Goal: Feedback & Contribution: Submit feedback/report problem

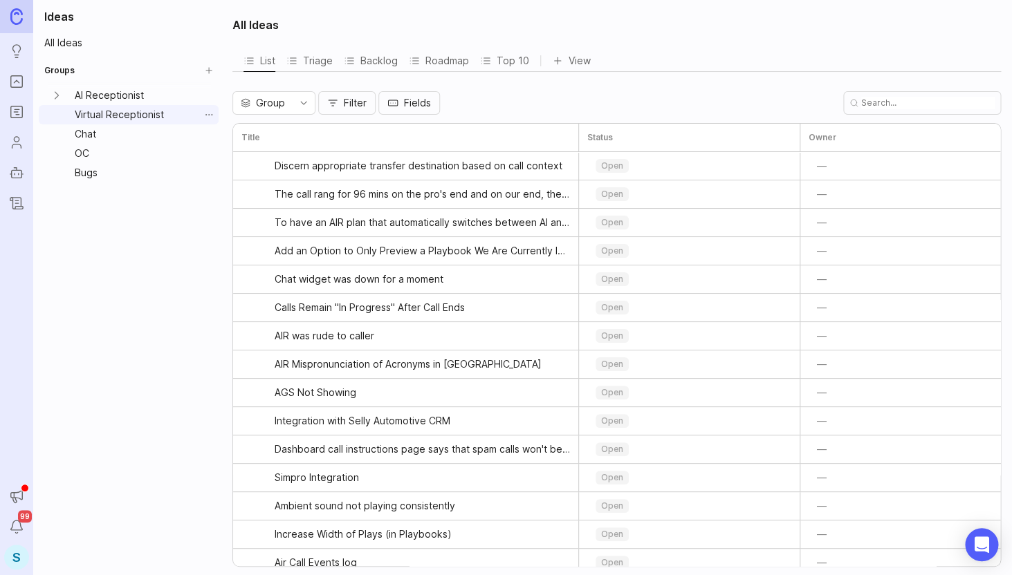
click at [129, 119] on link "Virtual Receptionist" at bounding box center [134, 114] width 130 height 19
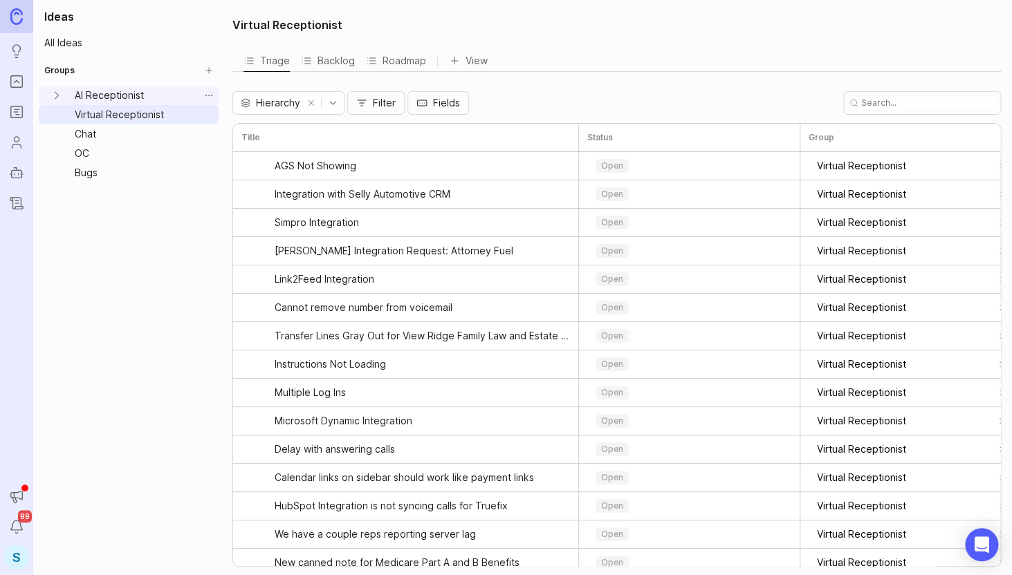
click at [127, 102] on link "AI Receptionist" at bounding box center [134, 95] width 130 height 19
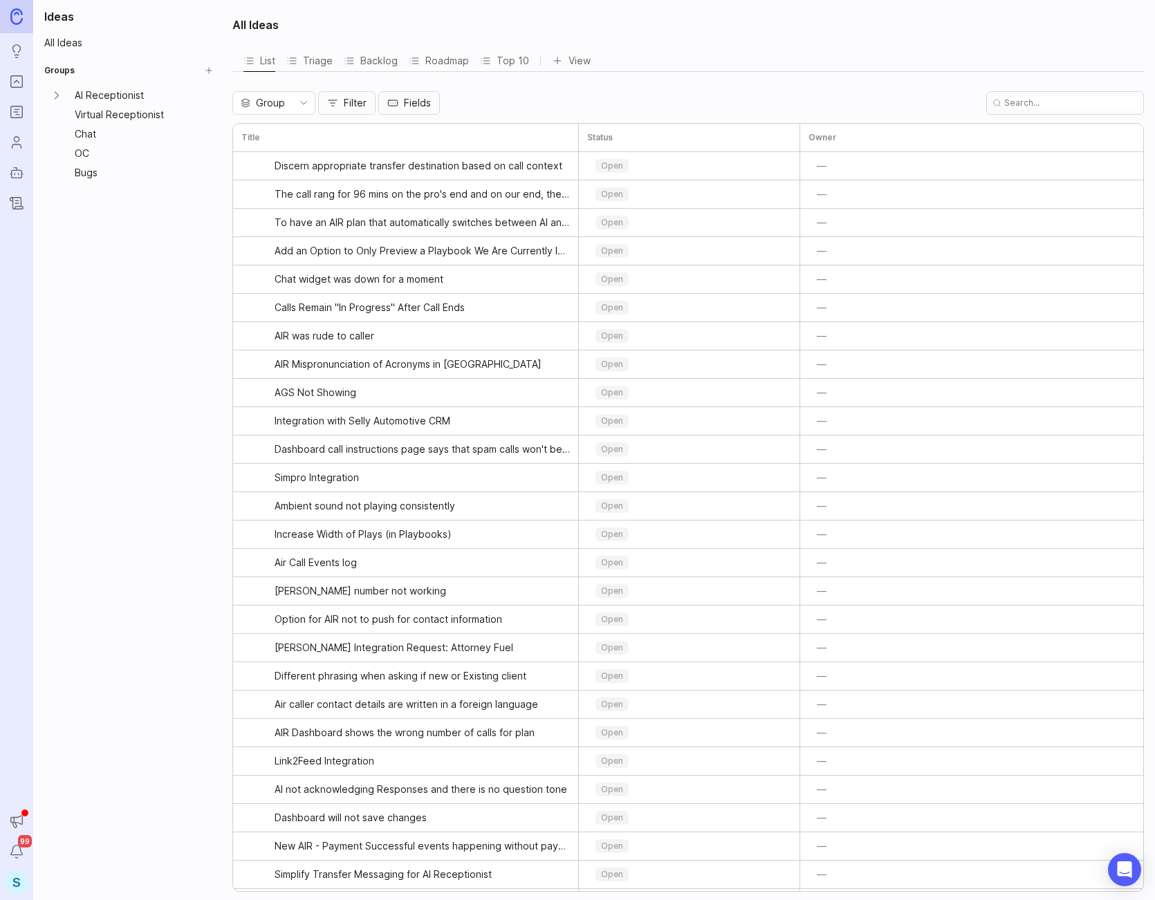
click at [16, 81] on icon "Portal" at bounding box center [16, 81] width 5 height 3
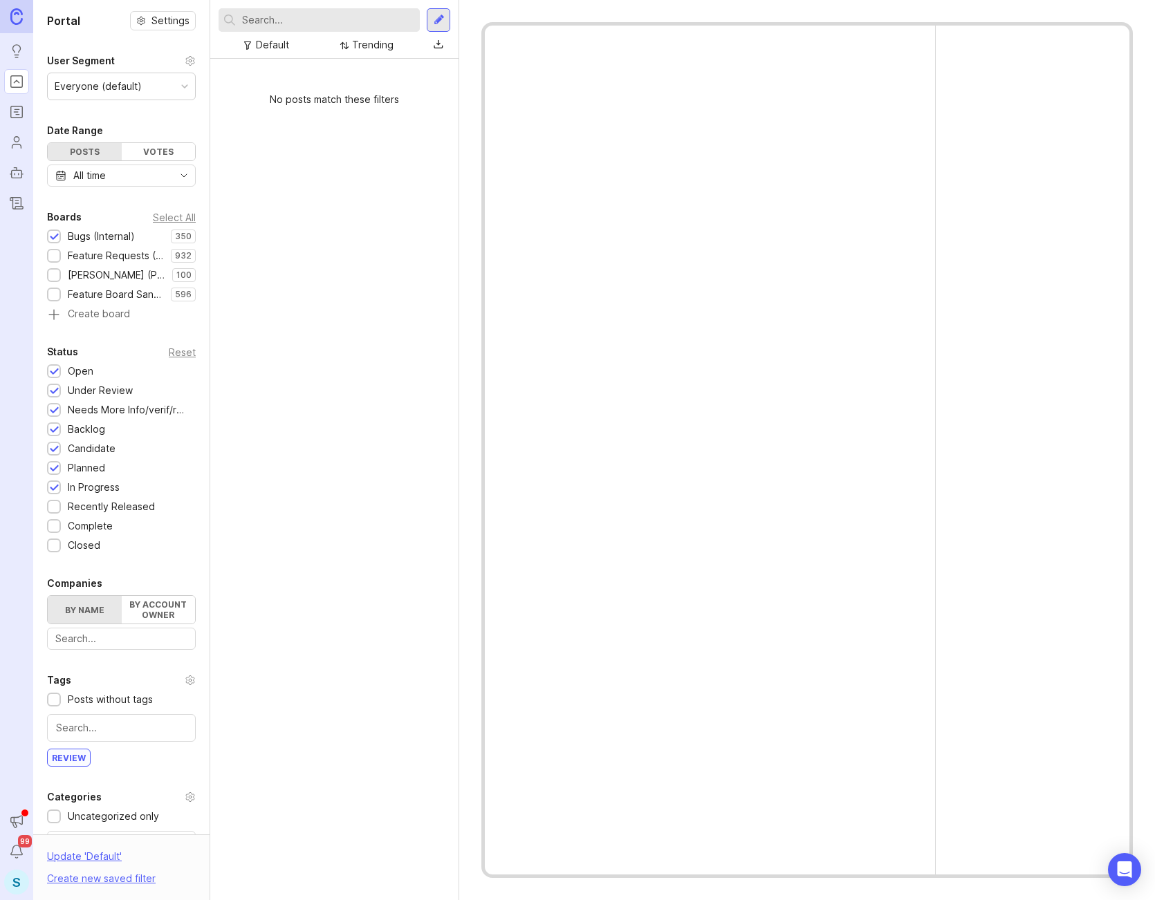
click at [299, 244] on div "No posts match these filters" at bounding box center [334, 479] width 248 height 841
click at [54, 256] on div at bounding box center [54, 257] width 9 height 10
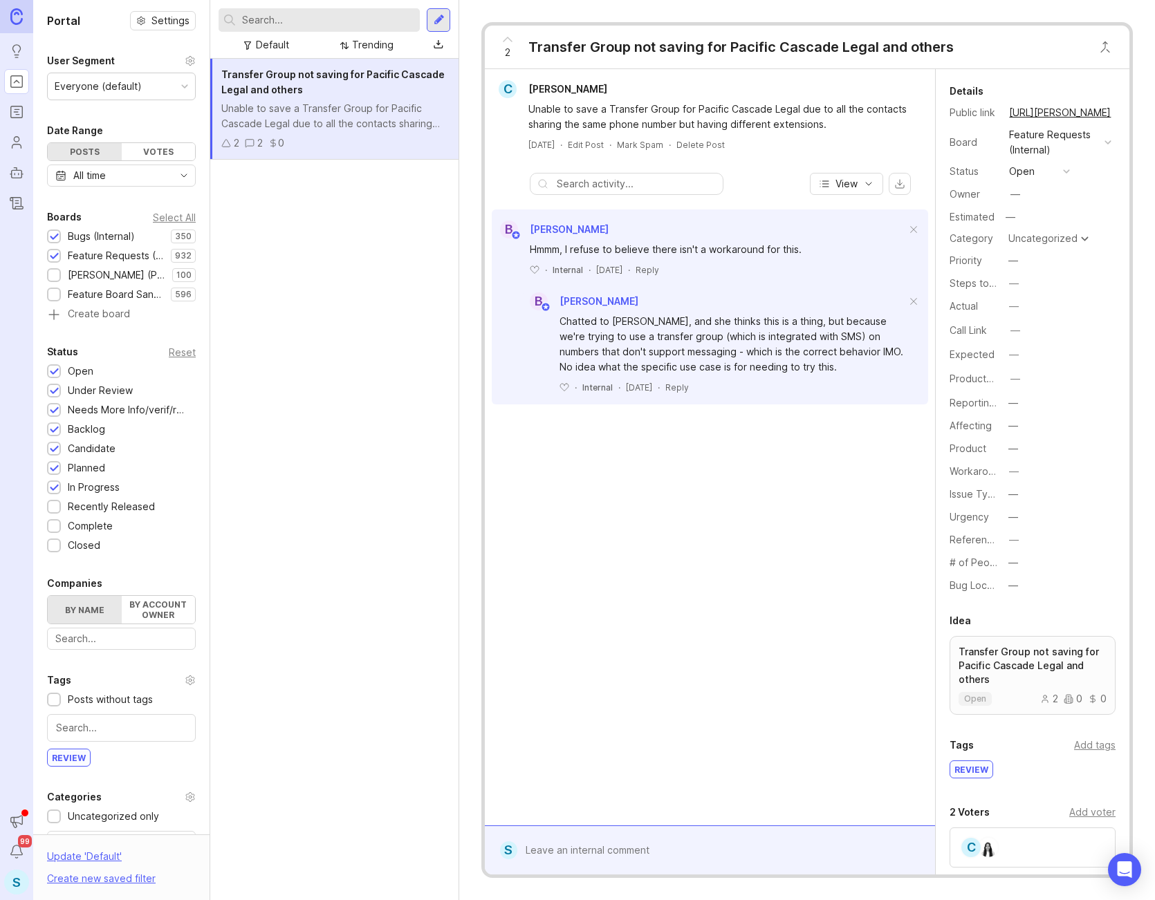
click at [53, 274] on div at bounding box center [54, 276] width 9 height 10
click at [51, 296] on div at bounding box center [54, 295] width 9 height 10
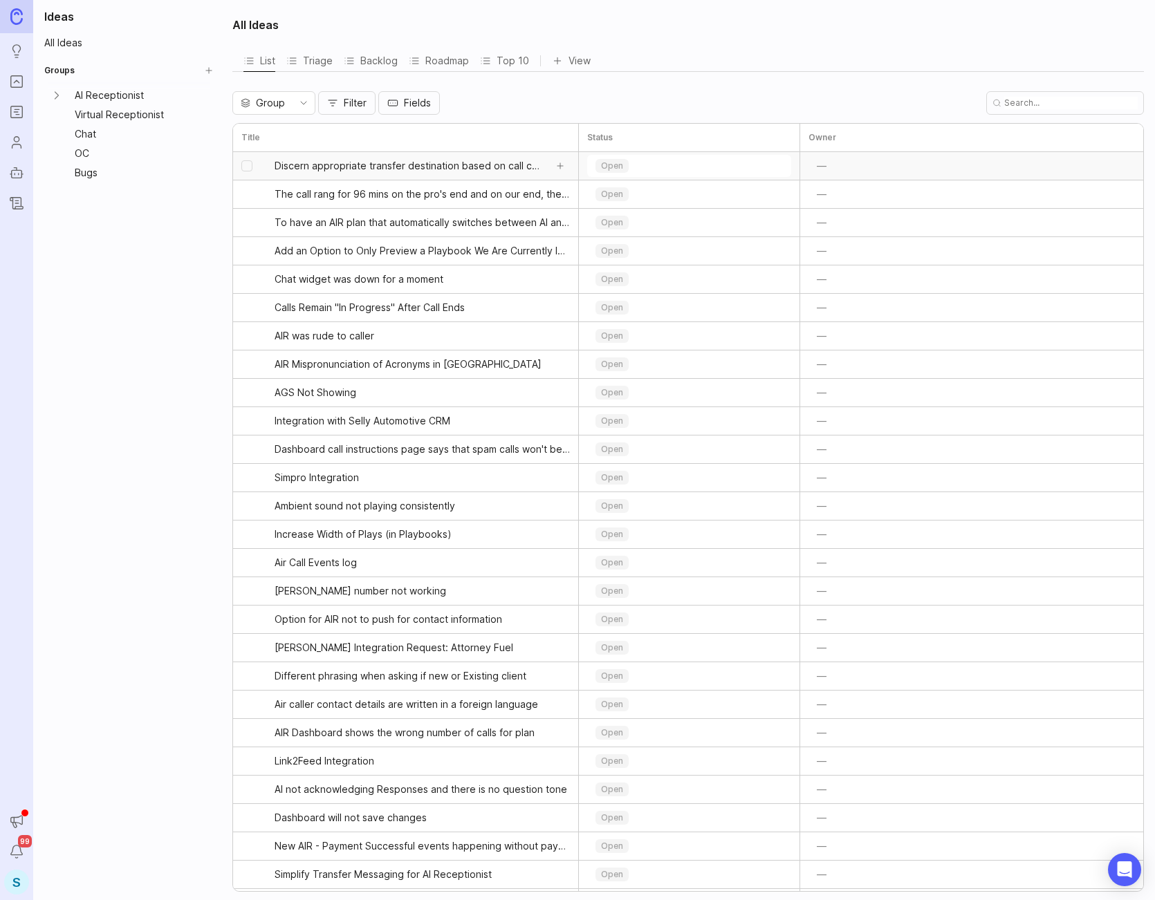
click at [314, 170] on span "Discern appropriate transfer destination based on call context" at bounding box center [409, 166] width 270 height 14
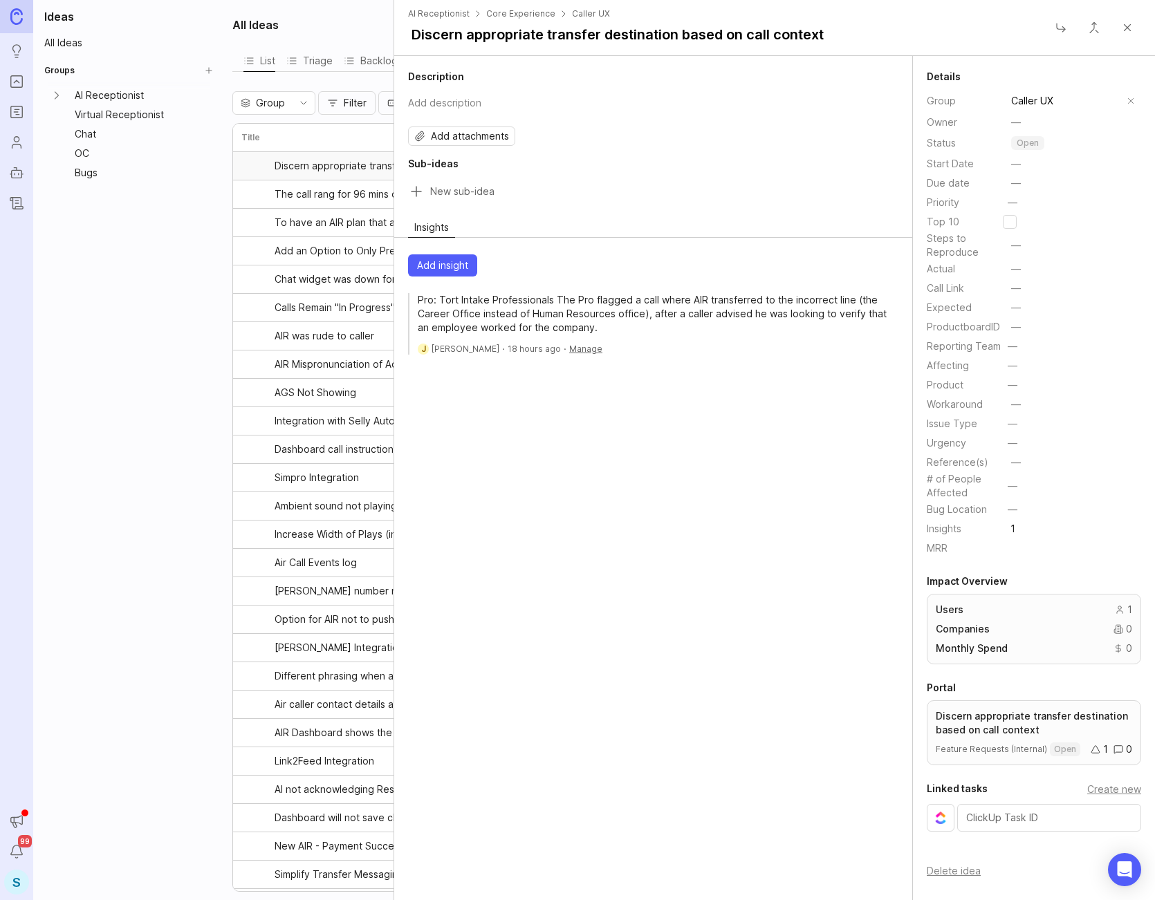
click at [172, 235] on div "Ideas All Ideas Groups AI Receptionist Virtual Receptionist Chat OC Bugs" at bounding box center [128, 450] width 191 height 900
click at [173, 235] on div "Ideas All Ideas Groups AI Receptionist Virtual Receptionist Chat OC Bugs" at bounding box center [128, 450] width 191 height 900
click at [1011, 22] on button "Close" at bounding box center [1127, 28] width 28 height 28
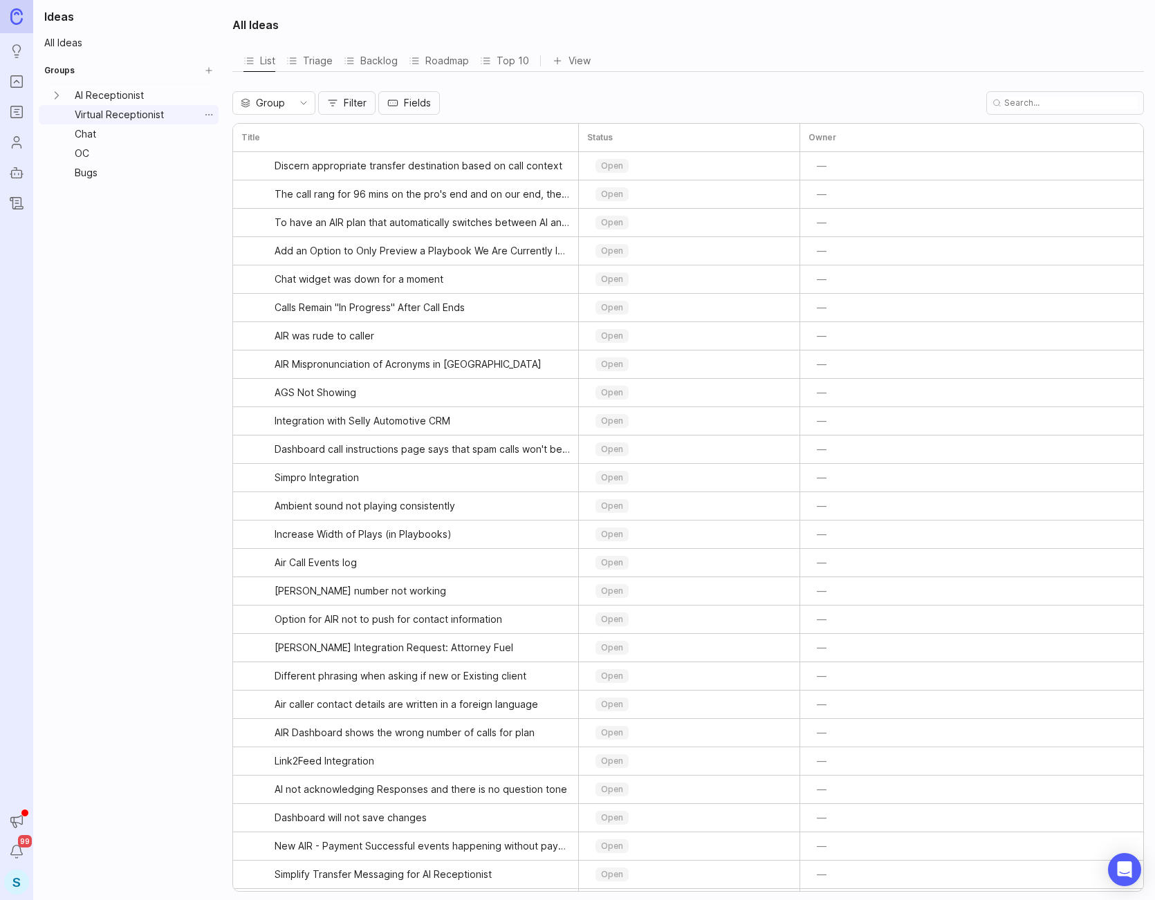
click at [148, 114] on link "Virtual Receptionist" at bounding box center [134, 114] width 130 height 19
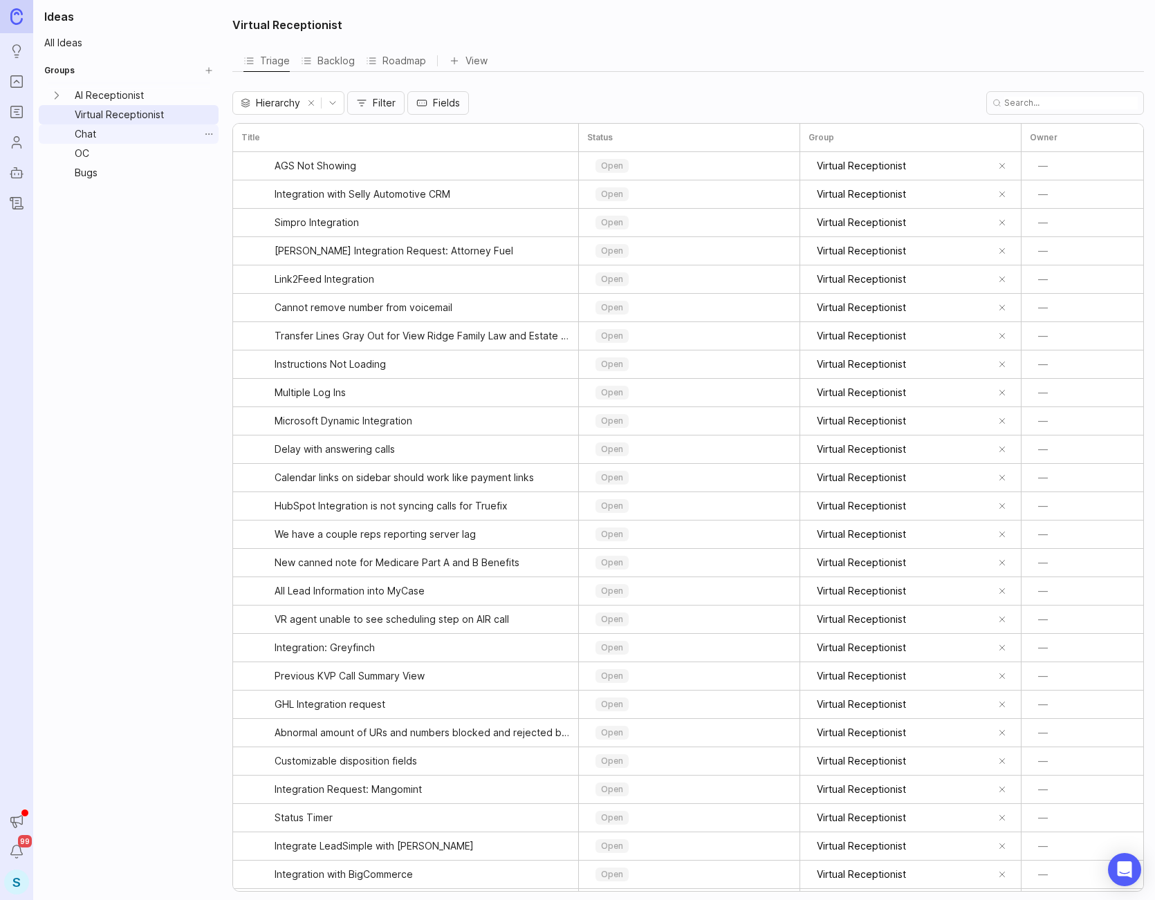
click at [148, 135] on link "Chat" at bounding box center [134, 133] width 130 height 19
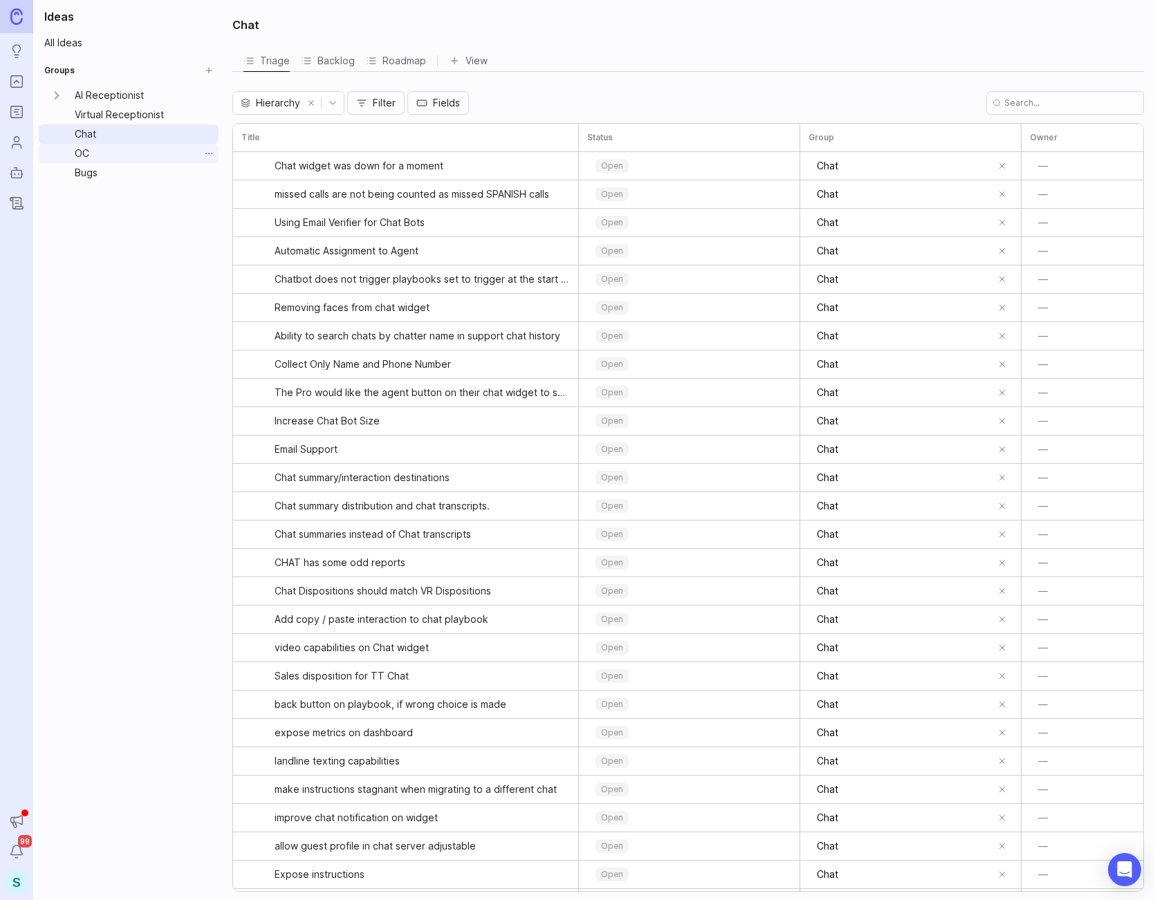
click at [147, 155] on link "OC" at bounding box center [134, 153] width 130 height 19
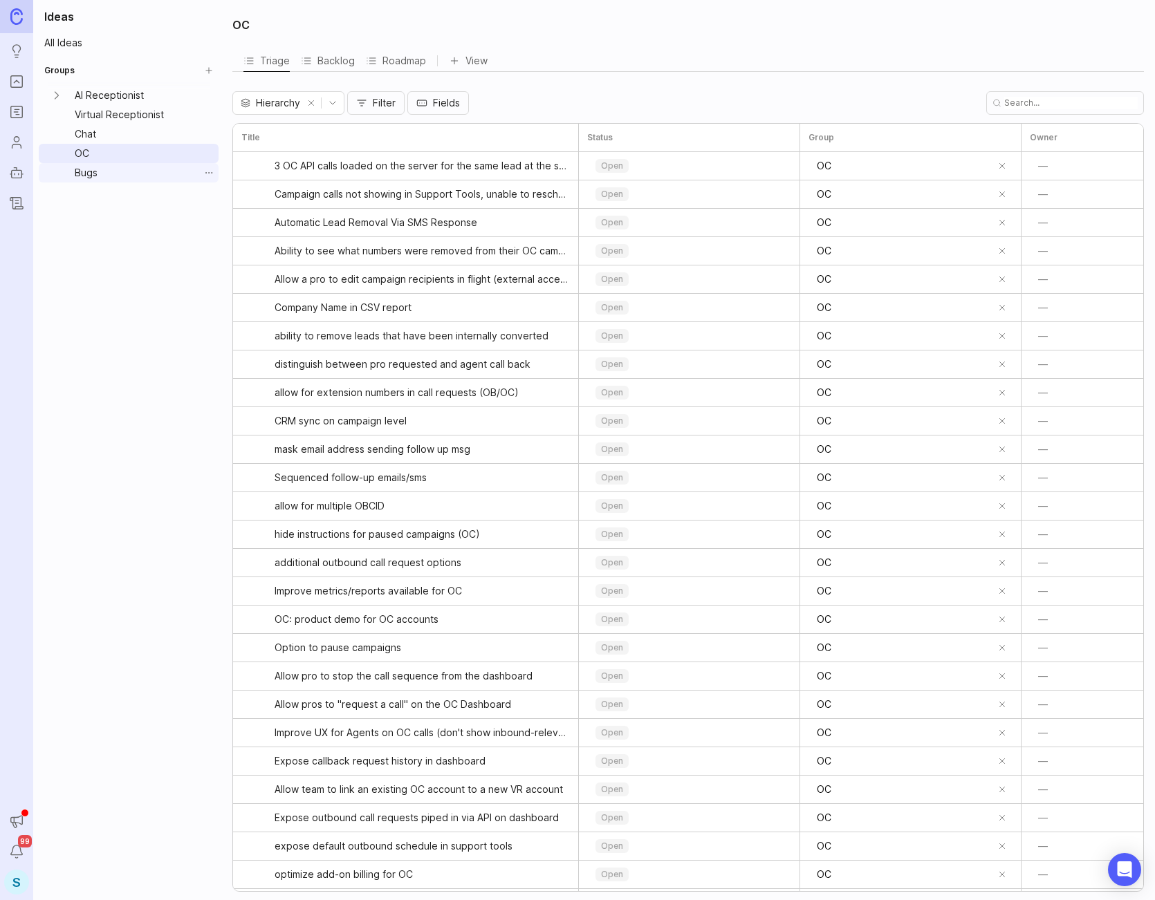
click at [145, 175] on link "Bugs" at bounding box center [134, 172] width 130 height 19
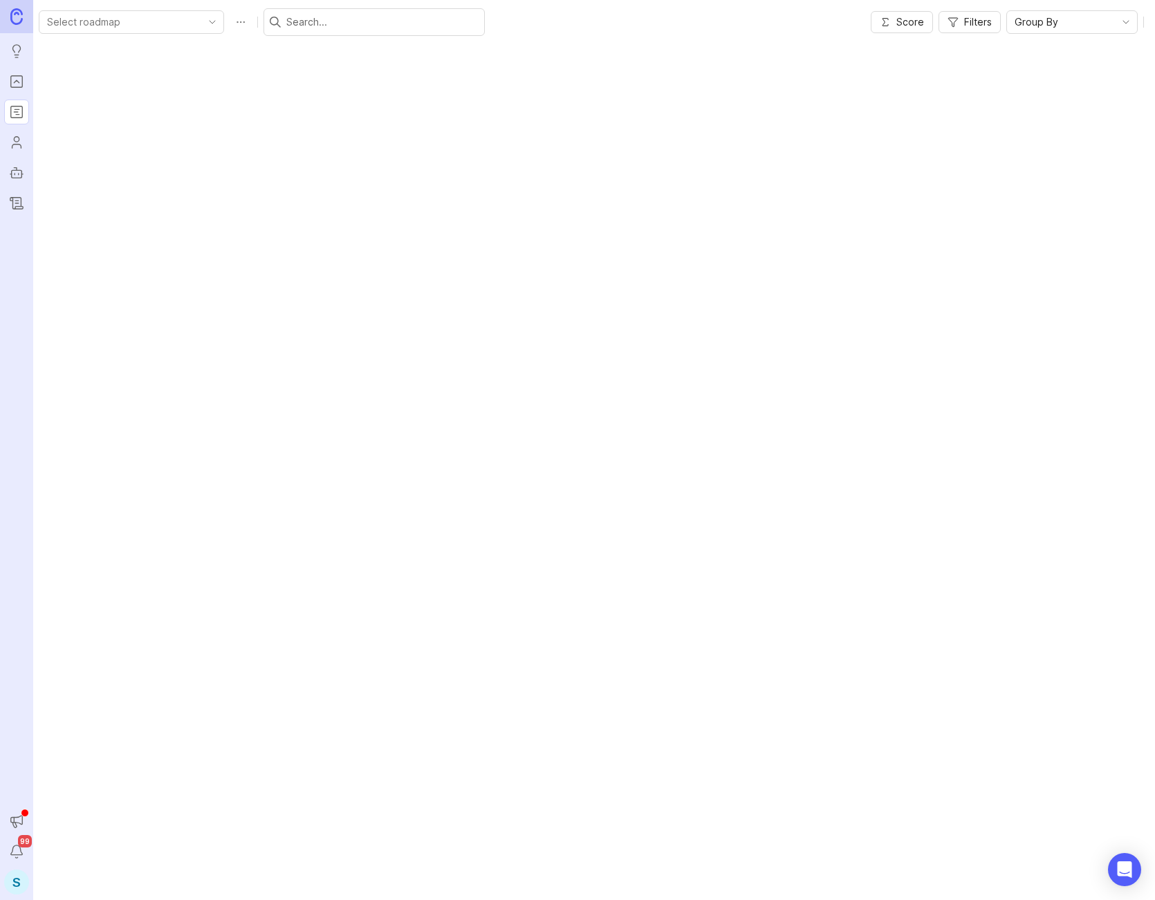
click at [15, 140] on circle "Users" at bounding box center [16, 139] width 5 height 5
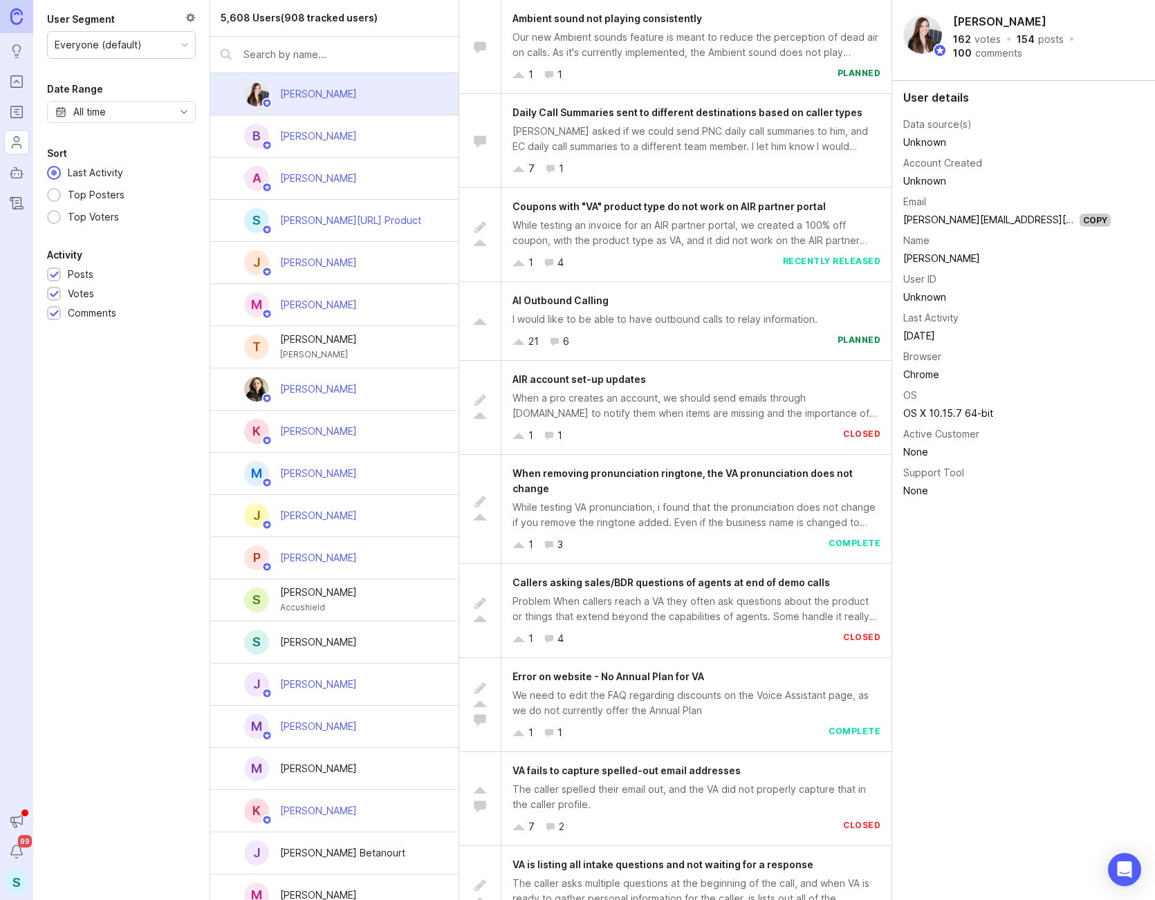
click at [626, 49] on div "Our new Ambient sounds feature is meant to reduce the perception of dead air on…" at bounding box center [696, 45] width 368 height 30
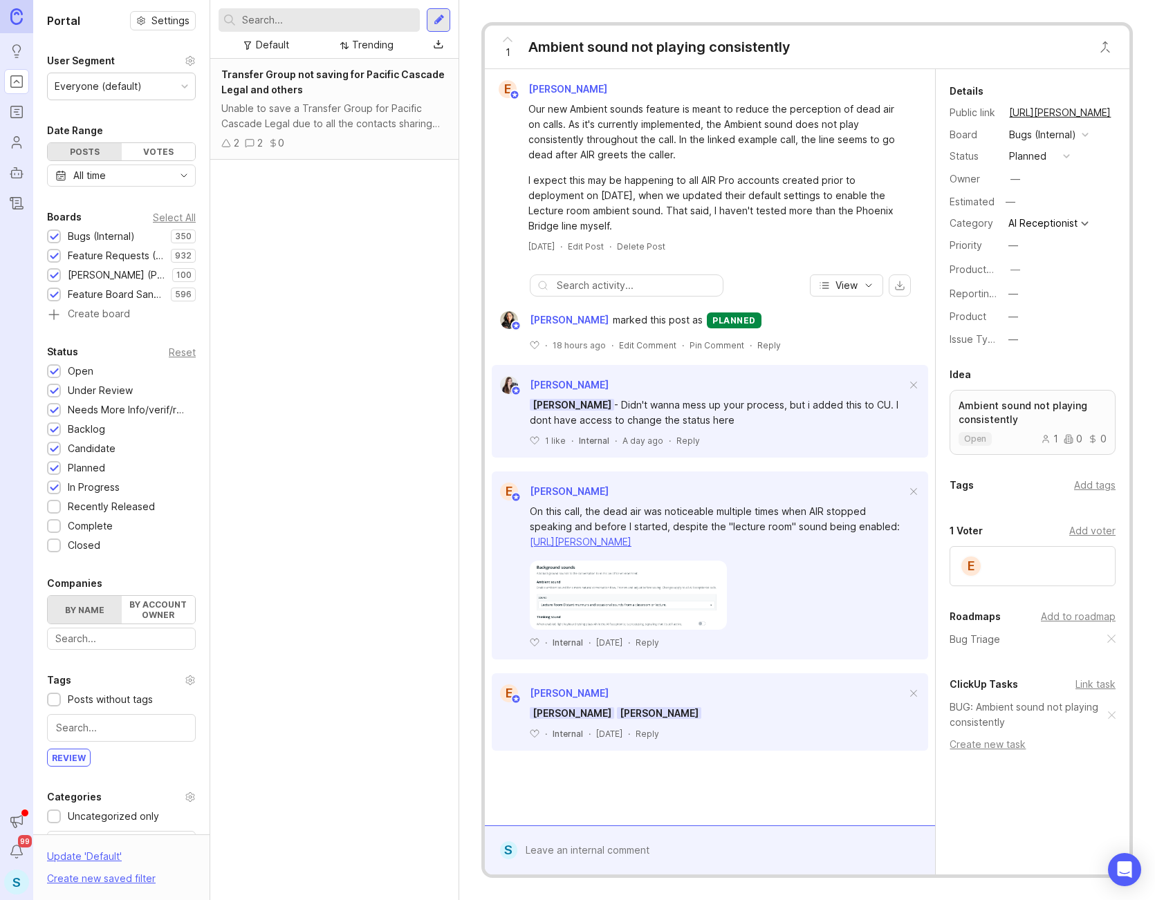
click at [17, 178] on rect "Autopilot" at bounding box center [17, 174] width 10 height 8
click at [17, 173] on icon "Autopilot" at bounding box center [16, 173] width 15 height 17
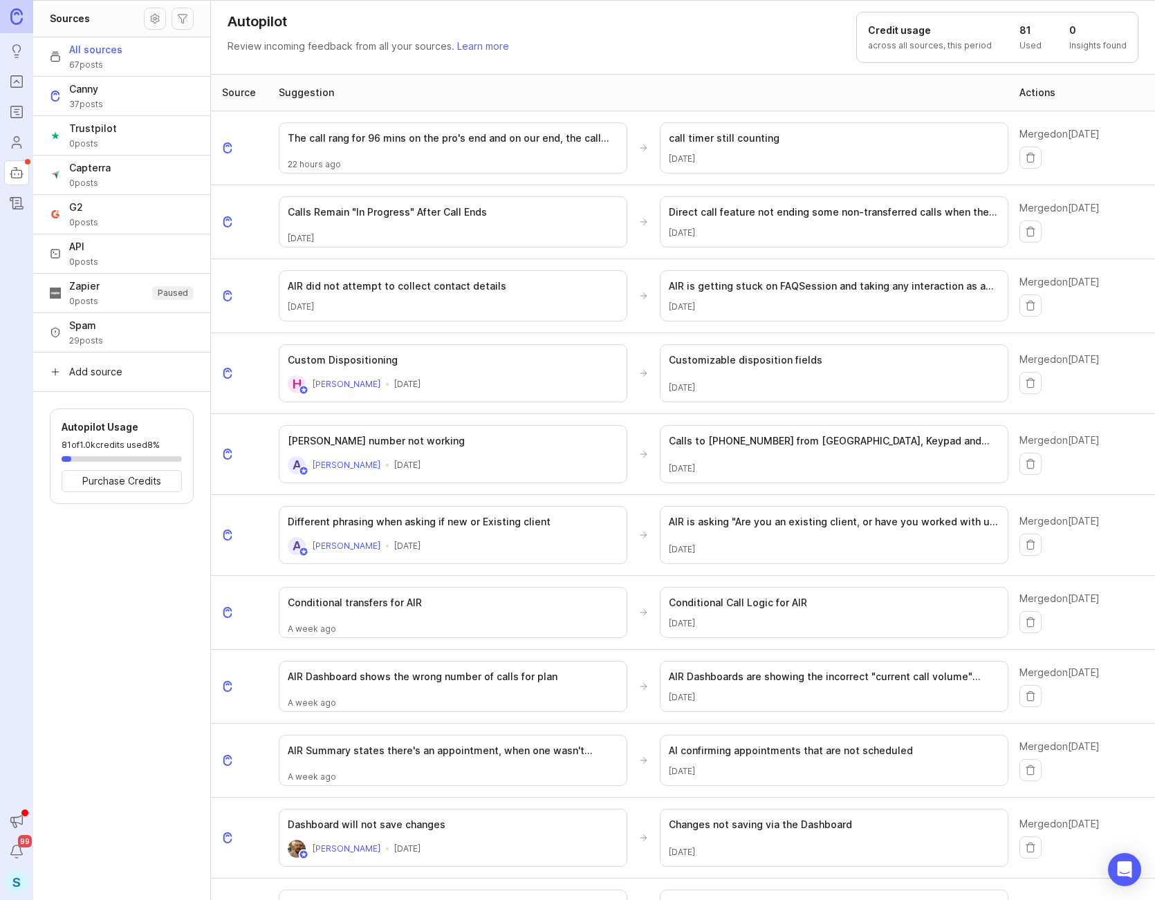
click at [17, 173] on icon "Autopilot" at bounding box center [16, 173] width 15 height 17
click at [13, 201] on icon "Changelog" at bounding box center [16, 204] width 12 height 12
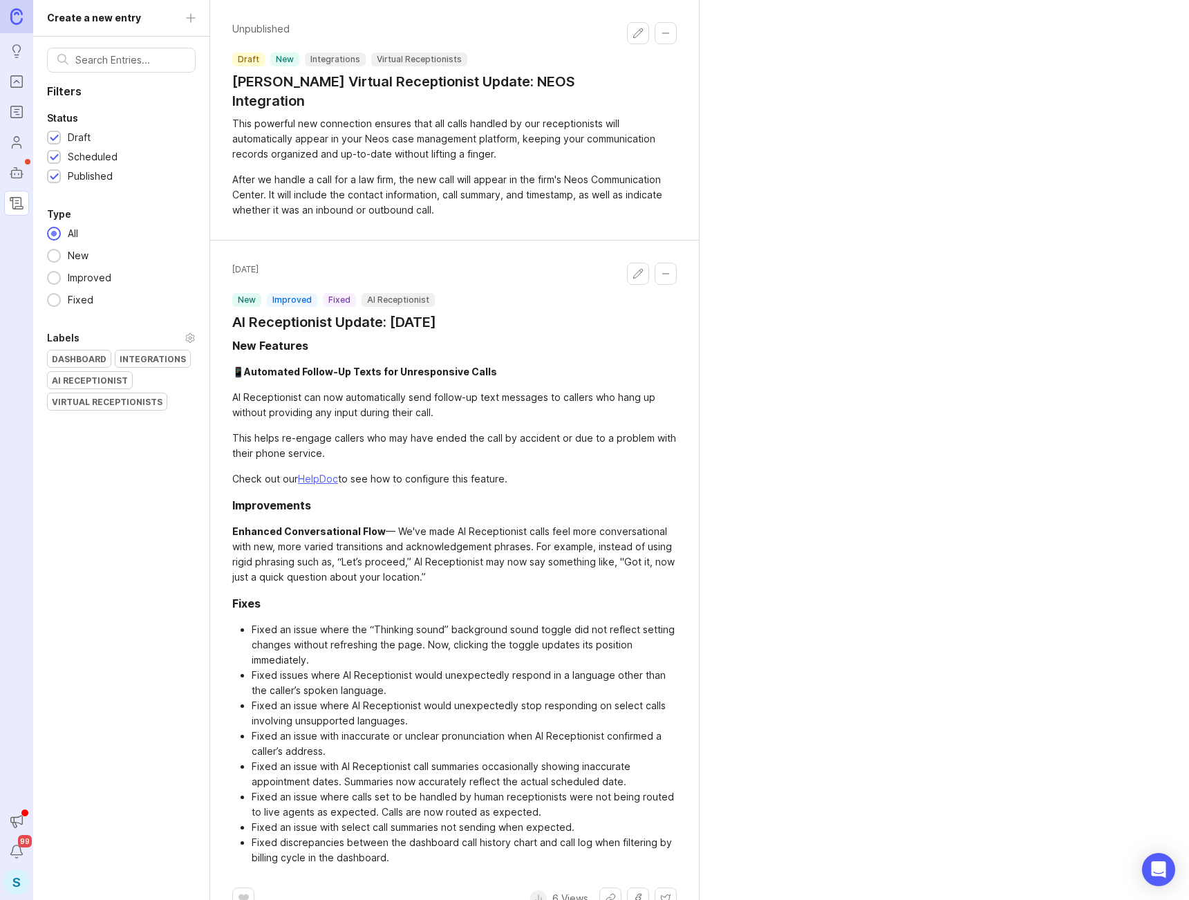
click at [133, 465] on div "Filters Status Draft Scheduled Published Type All New Improved Fixed Labels Das…" at bounding box center [121, 487] width 176 height 900
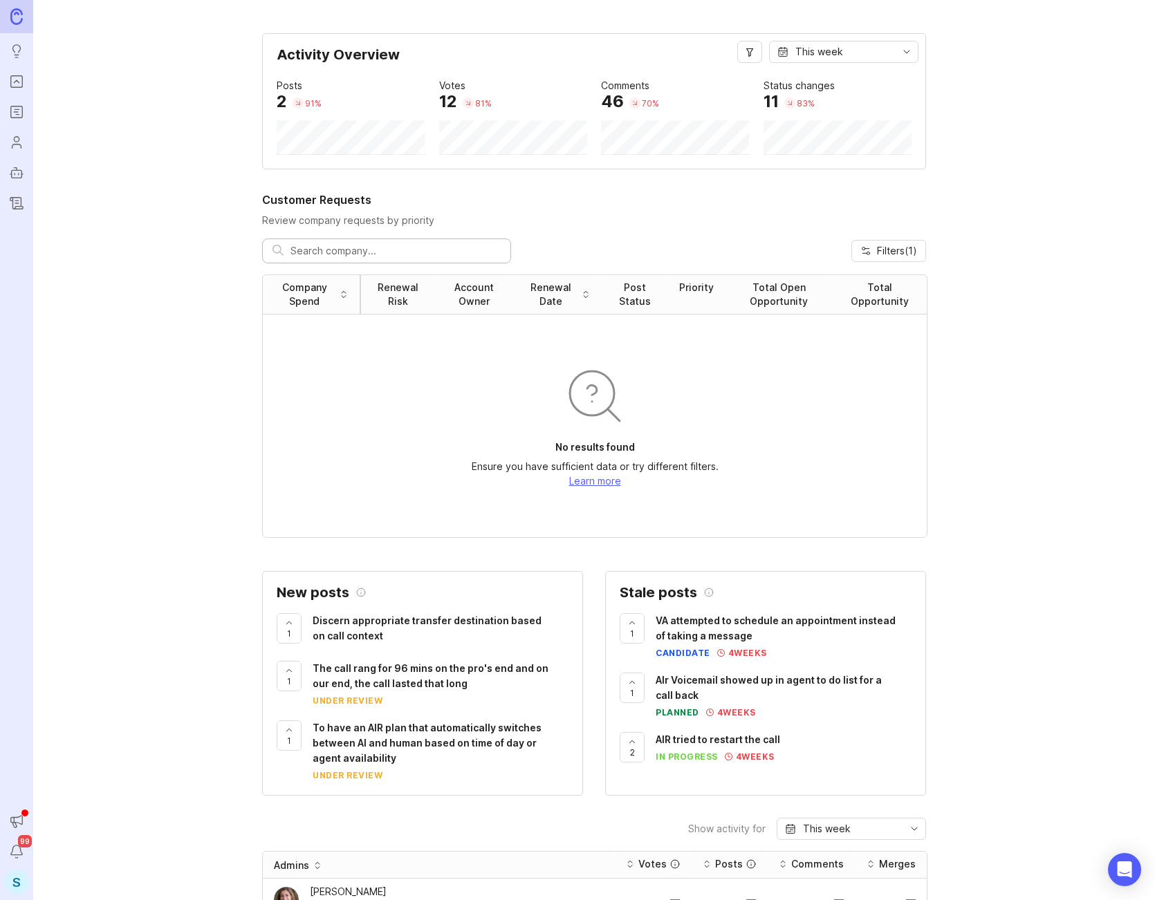
click at [12, 84] on icon "Portal" at bounding box center [16, 81] width 15 height 17
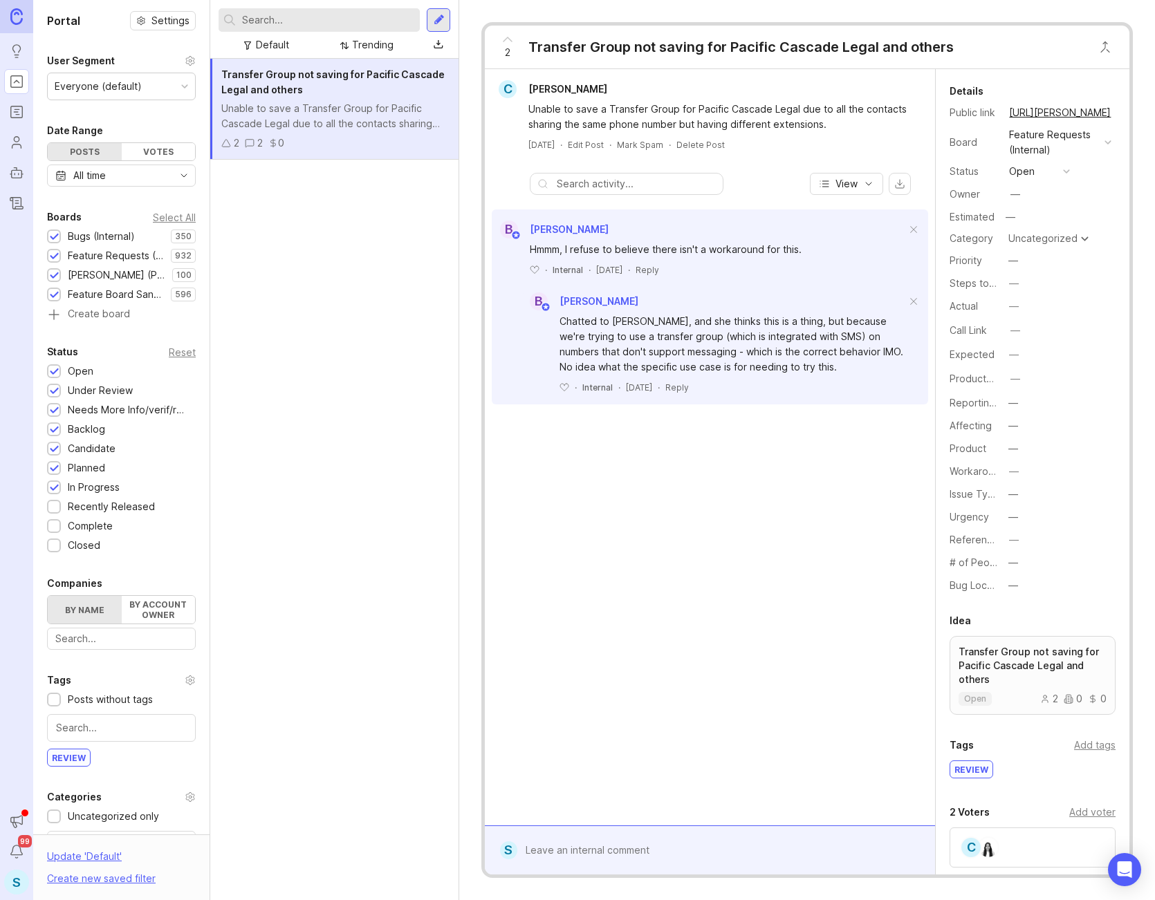
click at [112, 232] on div "Bugs (Internal)" at bounding box center [101, 236] width 67 height 15
click at [111, 232] on div "Bugs (Internal)" at bounding box center [101, 236] width 67 height 15
click at [104, 252] on div "Feature Requests (Internal)" at bounding box center [116, 255] width 96 height 15
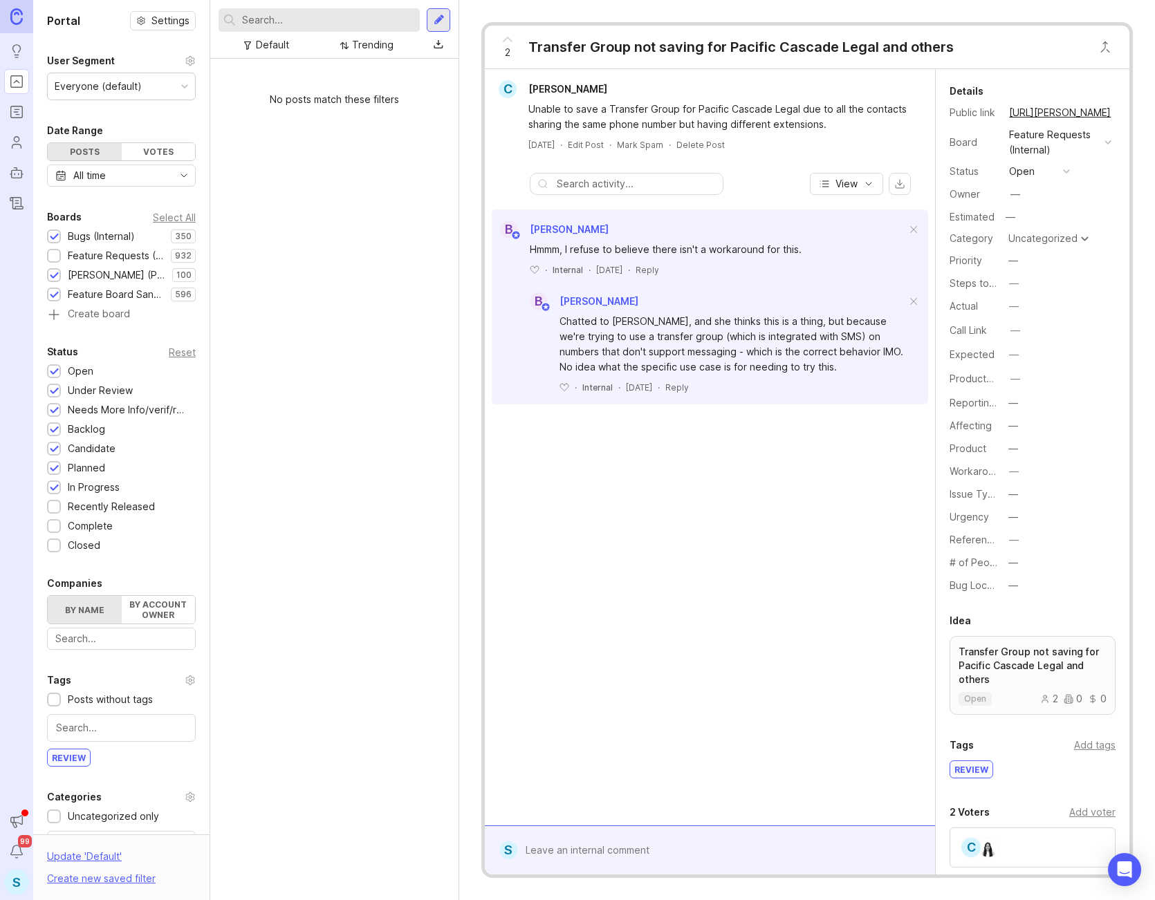
click at [100, 258] on div "Feature Requests (Internal)" at bounding box center [116, 255] width 96 height 15
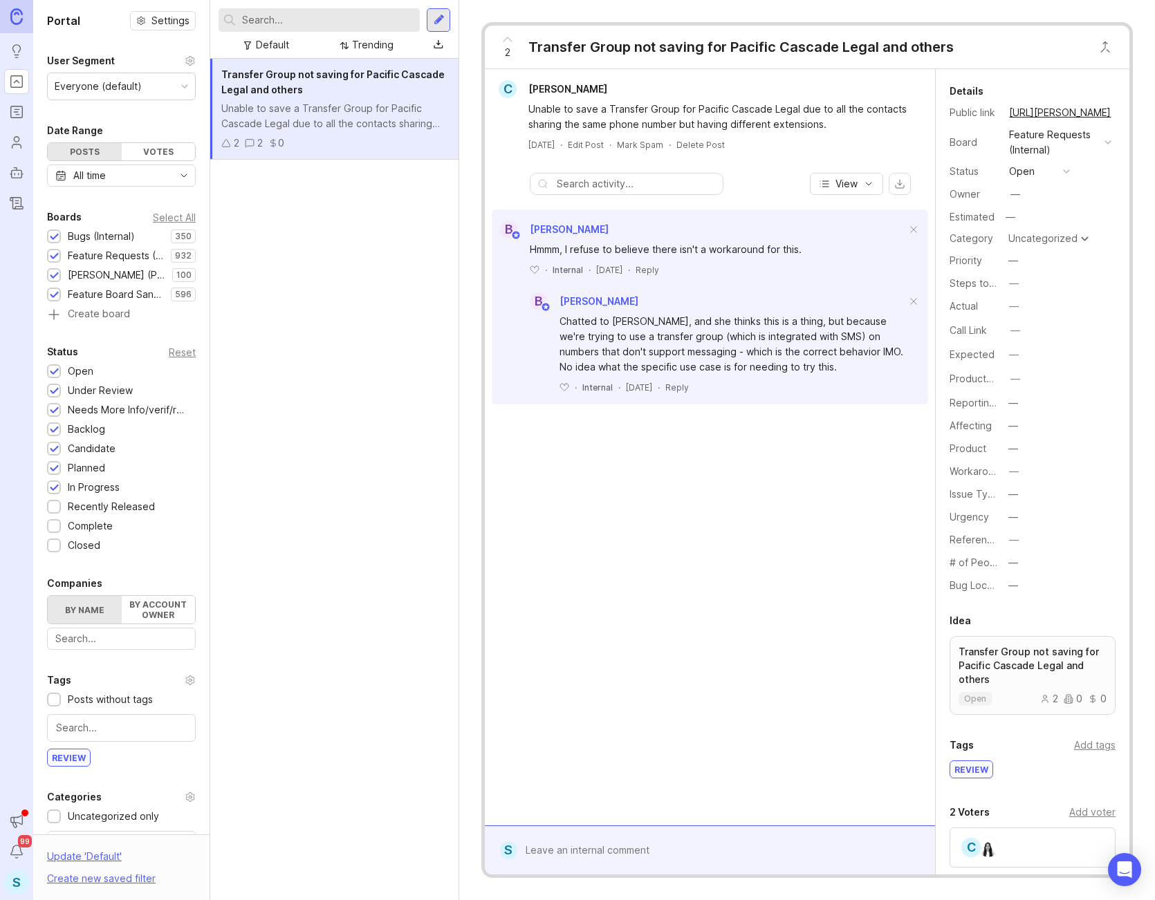
click at [357, 292] on div "Transfer Group not saving for Pacific Cascade Legal and others Unable to save a…" at bounding box center [334, 479] width 248 height 841
click at [80, 534] on div "Status Reset Open 1 Under Review 1 Needs More Info/verif/repro 1 Backlog 1 Cand…" at bounding box center [121, 448] width 176 height 209
click at [86, 513] on div "Recently Released" at bounding box center [111, 506] width 87 height 15
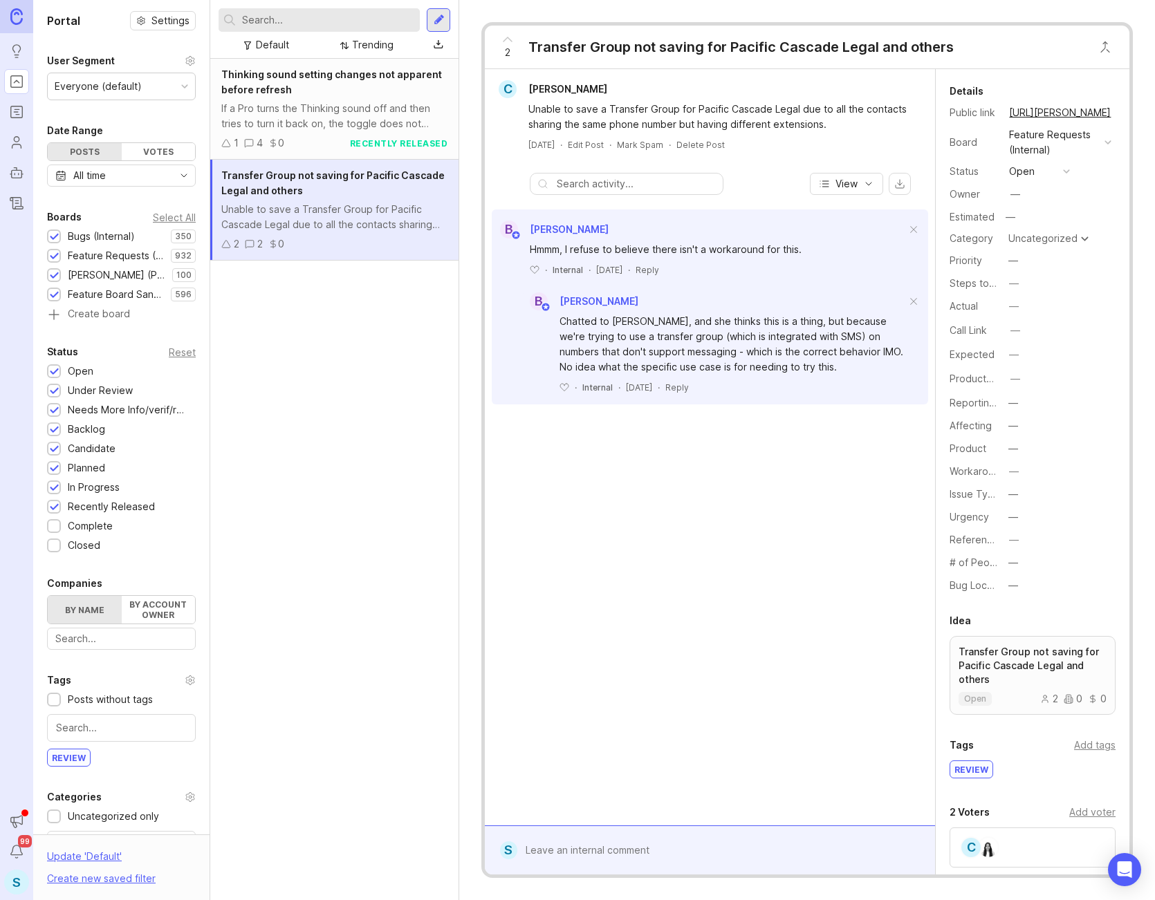
click at [86, 513] on div "Recently Released" at bounding box center [111, 506] width 87 height 15
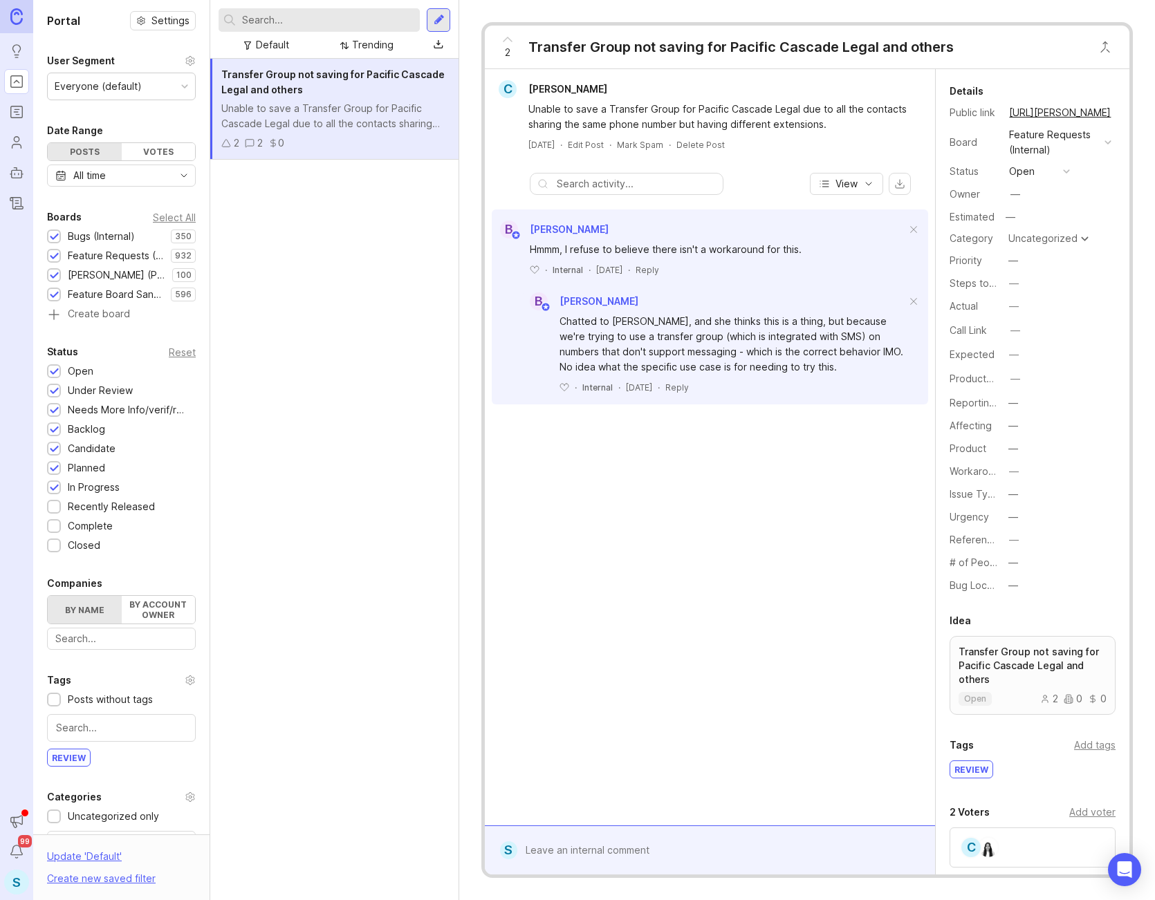
click at [86, 513] on div "Recently Released" at bounding box center [111, 506] width 87 height 15
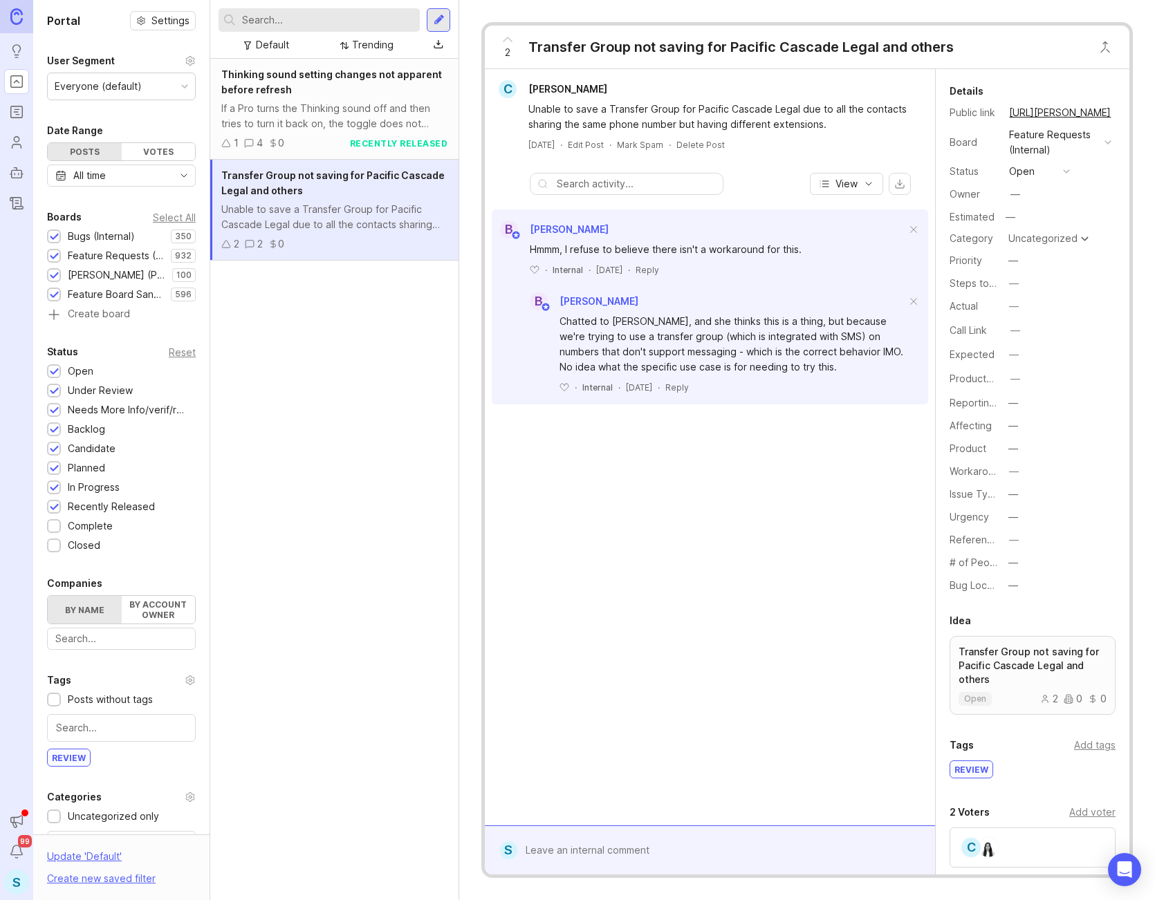
click at [86, 525] on div "Complete" at bounding box center [90, 526] width 45 height 15
click at [84, 546] on div "Closed" at bounding box center [84, 545] width 32 height 15
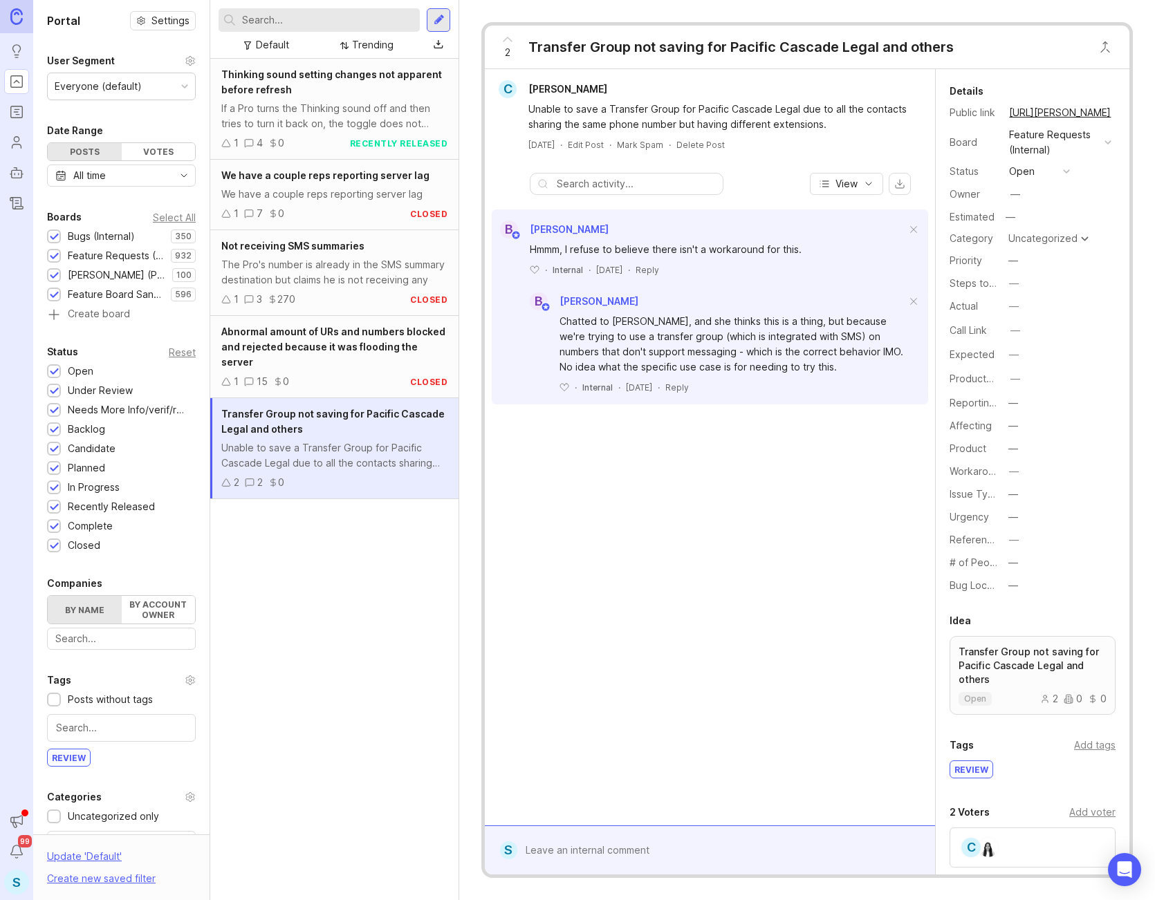
click at [84, 546] on div "Closed" at bounding box center [84, 545] width 32 height 15
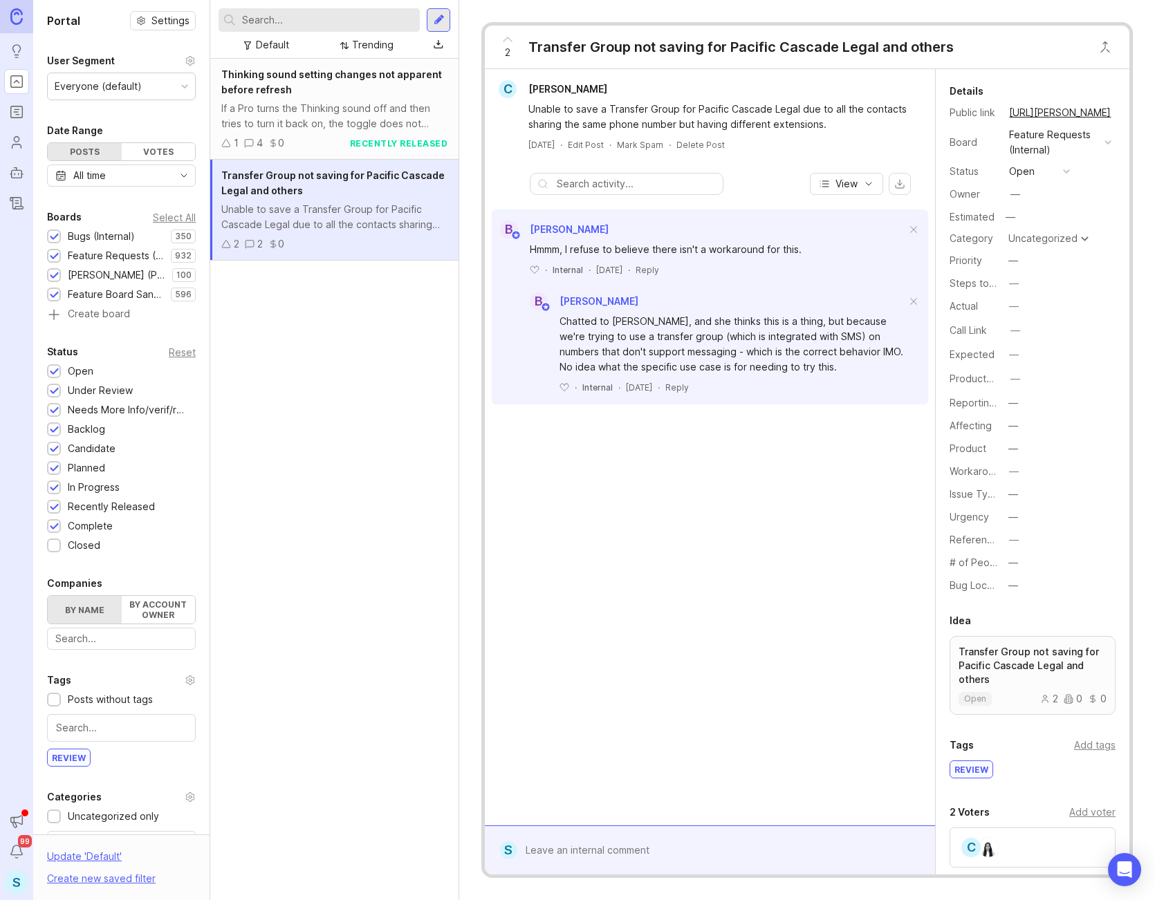
click at [86, 523] on div "Complete" at bounding box center [90, 526] width 45 height 15
click at [97, 531] on div "Complete" at bounding box center [90, 526] width 45 height 15
click at [93, 543] on div "Closed" at bounding box center [84, 545] width 32 height 15
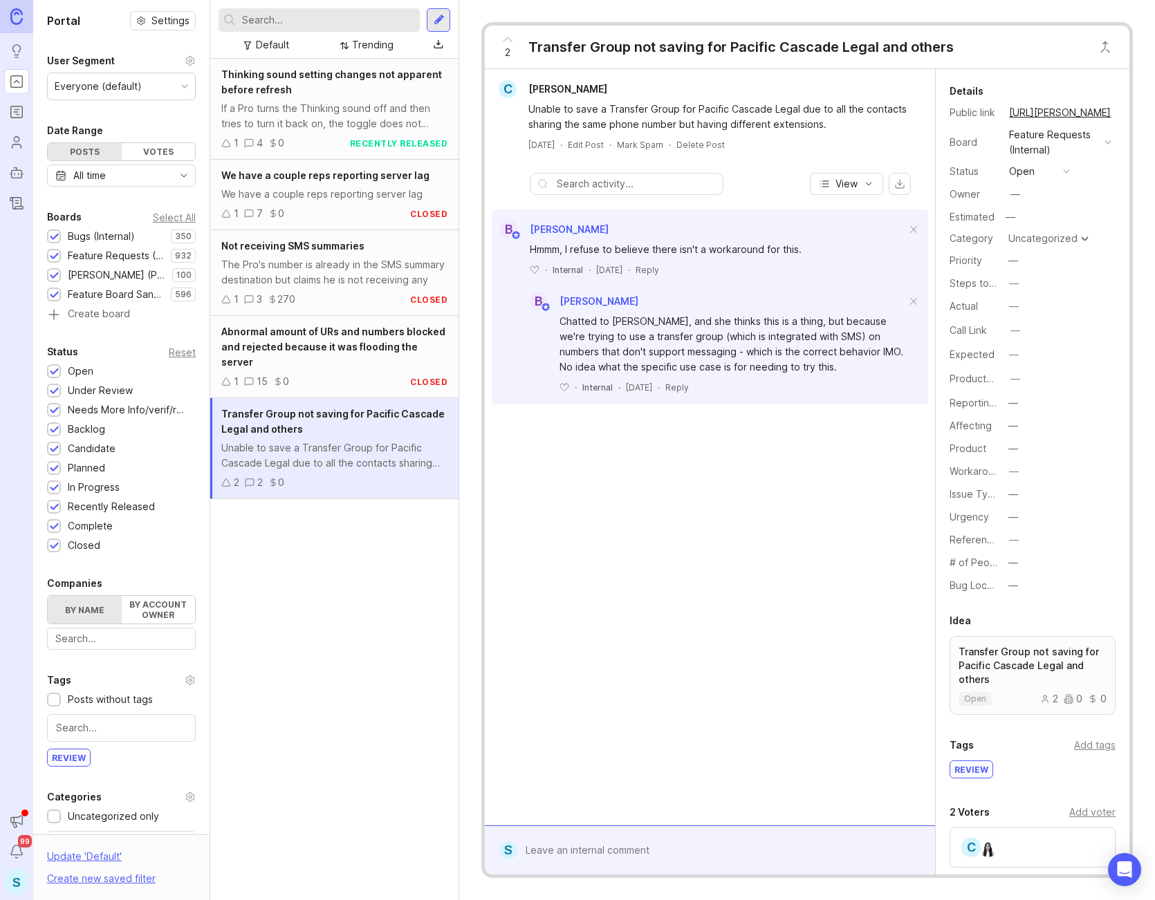
click at [301, 528] on div "Thinking sound setting changes not apparent before refresh If a Pro turns the T…" at bounding box center [334, 479] width 248 height 841
click at [140, 147] on div "Votes" at bounding box center [159, 151] width 74 height 17
click at [93, 153] on div "Posts" at bounding box center [85, 151] width 74 height 17
click at [165, 153] on div "Votes" at bounding box center [159, 151] width 74 height 17
click at [86, 143] on div "Posts" at bounding box center [85, 151] width 74 height 17
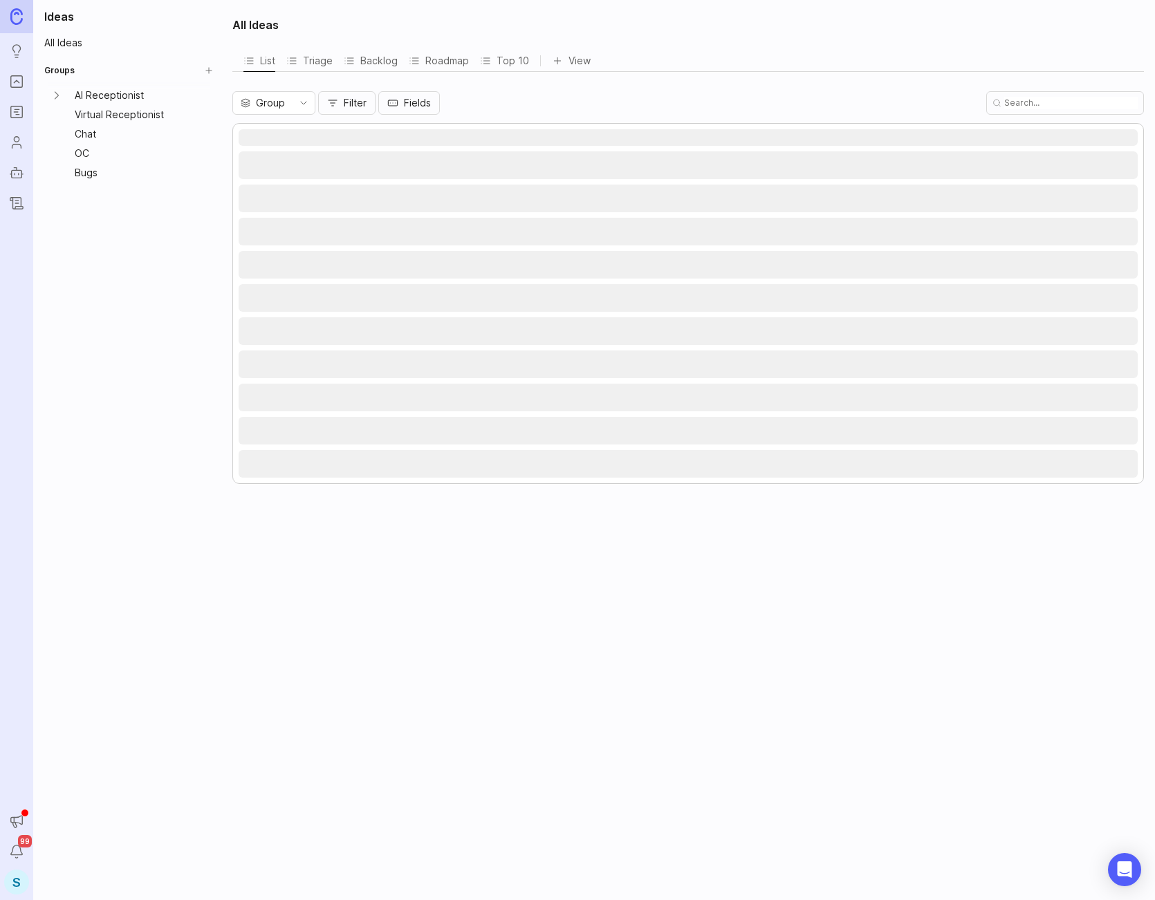
click at [310, 58] on div "Triage" at bounding box center [309, 60] width 46 height 19
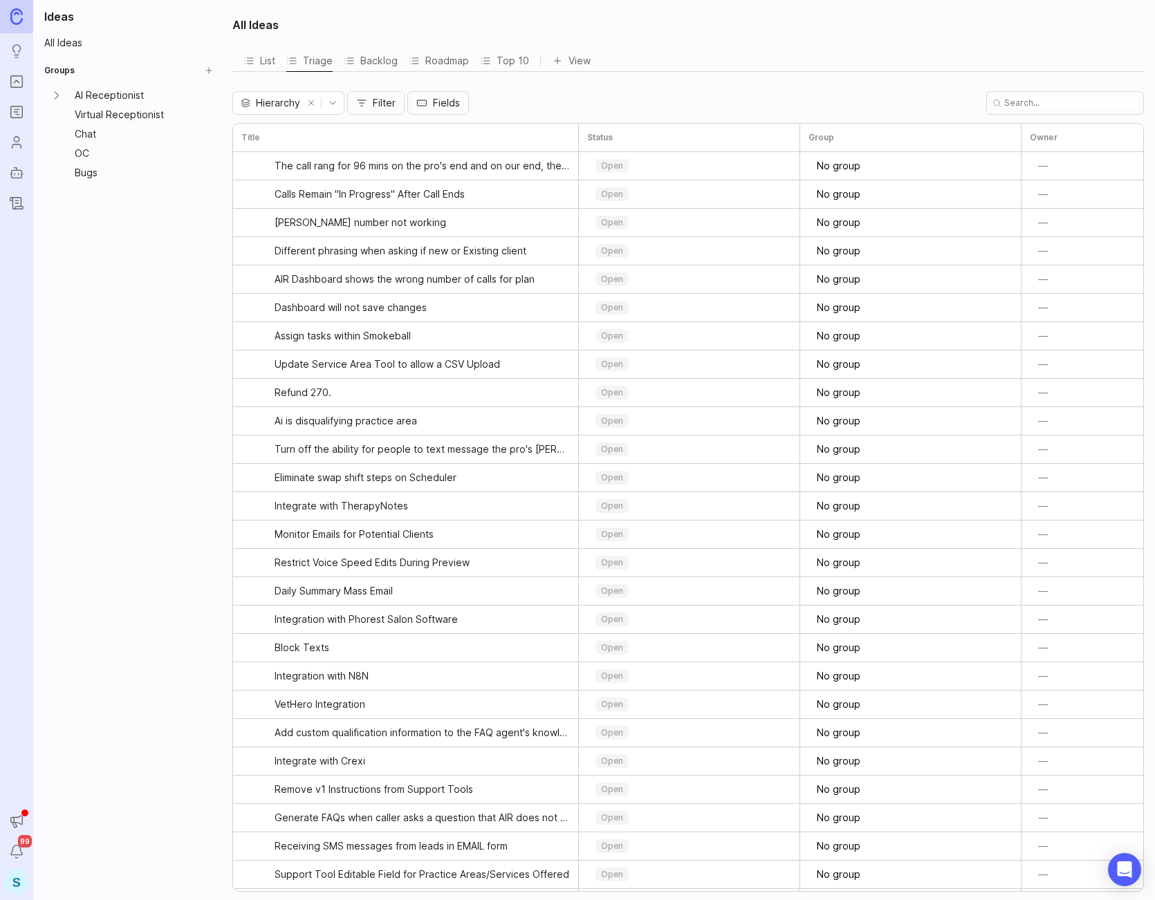
click at [375, 62] on div "Backlog" at bounding box center [371, 60] width 54 height 19
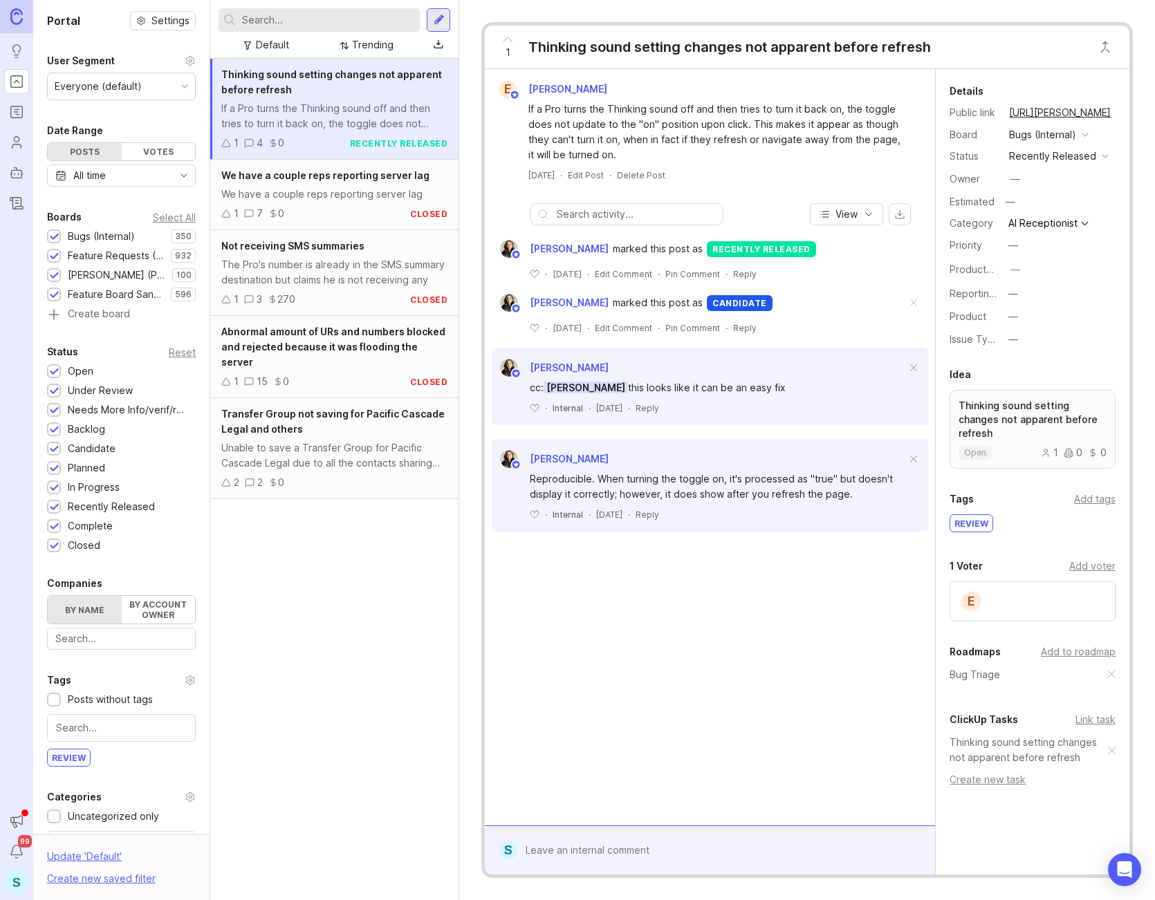
click at [153, 220] on div "Select All" at bounding box center [174, 218] width 43 height 8
click at [399, 616] on div "Thinking sound setting changes not apparent before refresh If a Pro turns the T…" at bounding box center [334, 479] width 248 height 841
click at [0, 0] on div "1" at bounding box center [0, 0] width 0 height 0
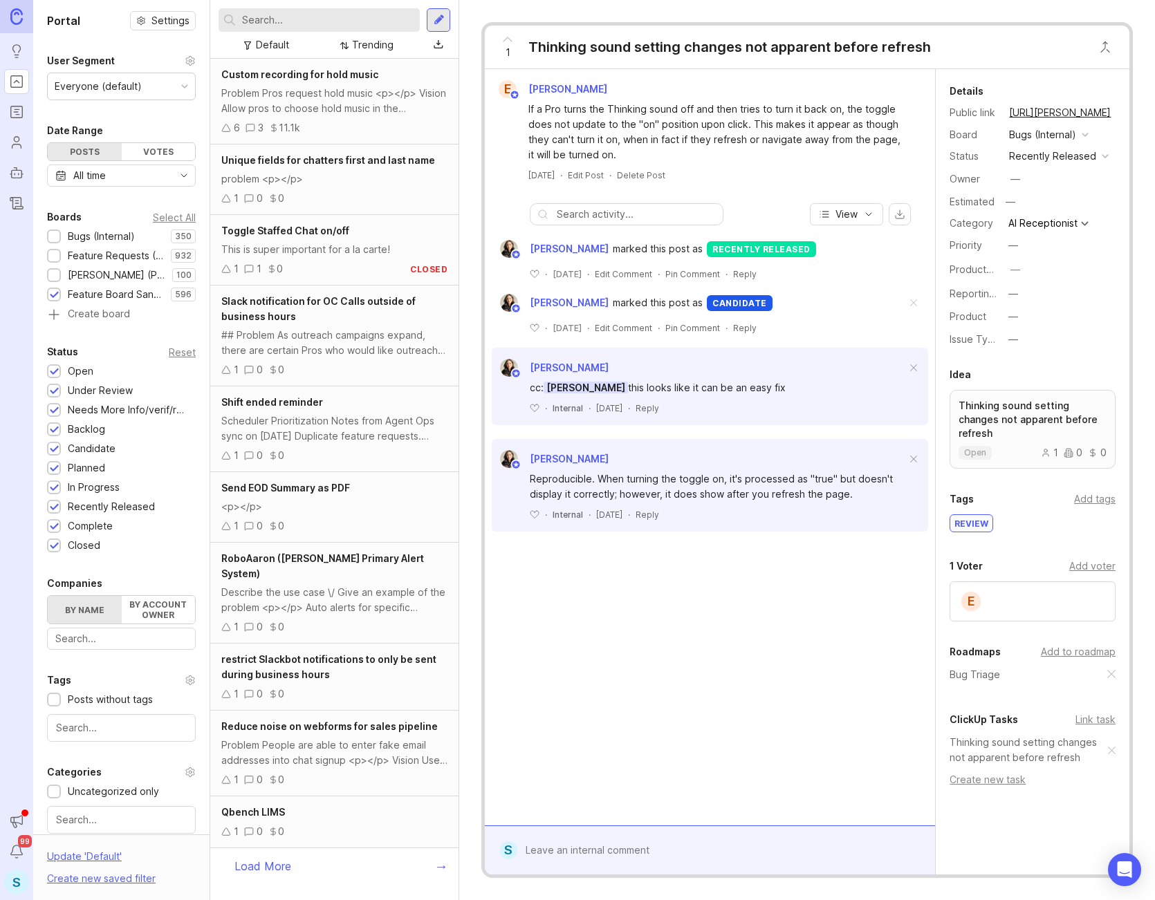
click at [120, 233] on div "Bugs (Internal)" at bounding box center [101, 236] width 67 height 15
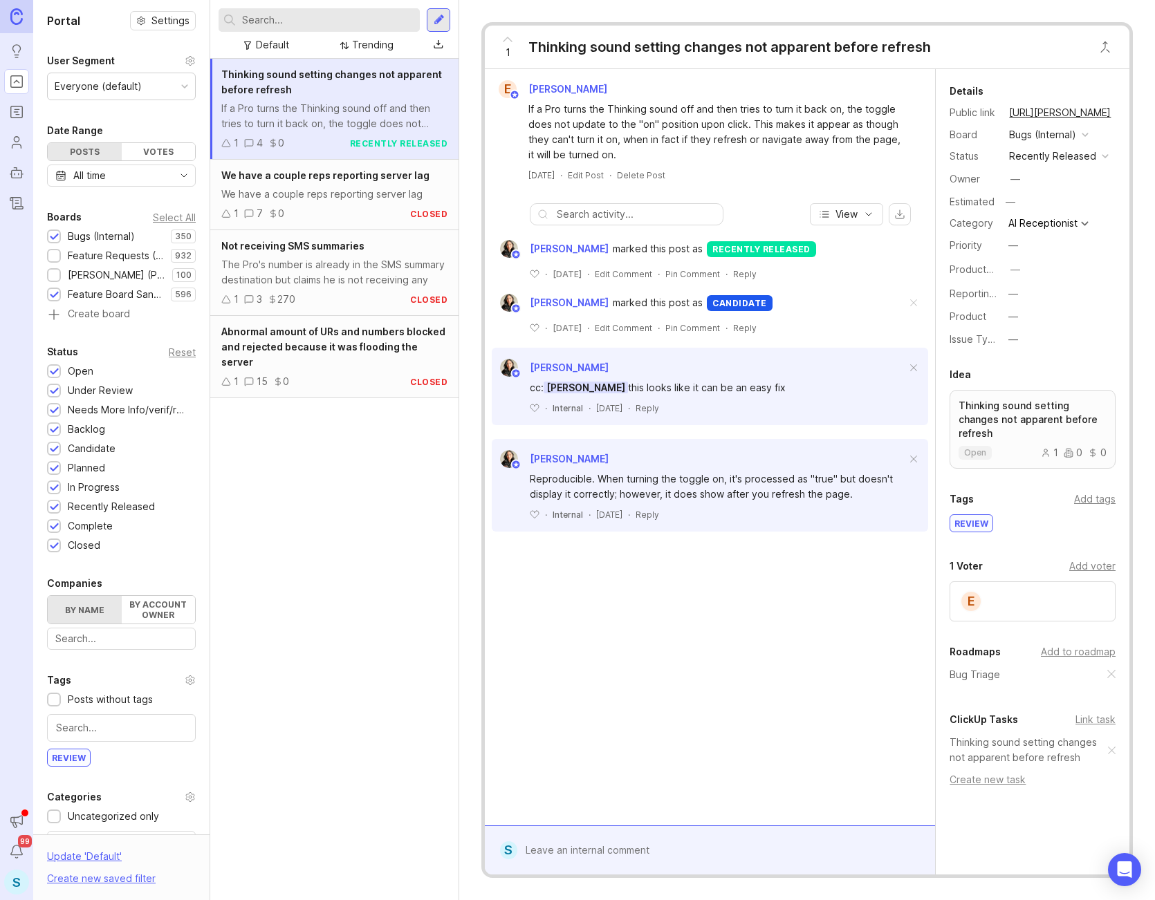
click at [119, 250] on div "Feature Requests (Internal)" at bounding box center [116, 255] width 96 height 15
click at [117, 276] on div "[PERSON_NAME] (Public)" at bounding box center [116, 275] width 97 height 15
click at [124, 293] on div "Feature Board Sandbox [DATE]" at bounding box center [116, 294] width 96 height 15
click at [124, 274] on div "[PERSON_NAME] (Public)" at bounding box center [116, 275] width 97 height 15
click at [126, 261] on div "Feature Requests (Internal)" at bounding box center [116, 255] width 96 height 15
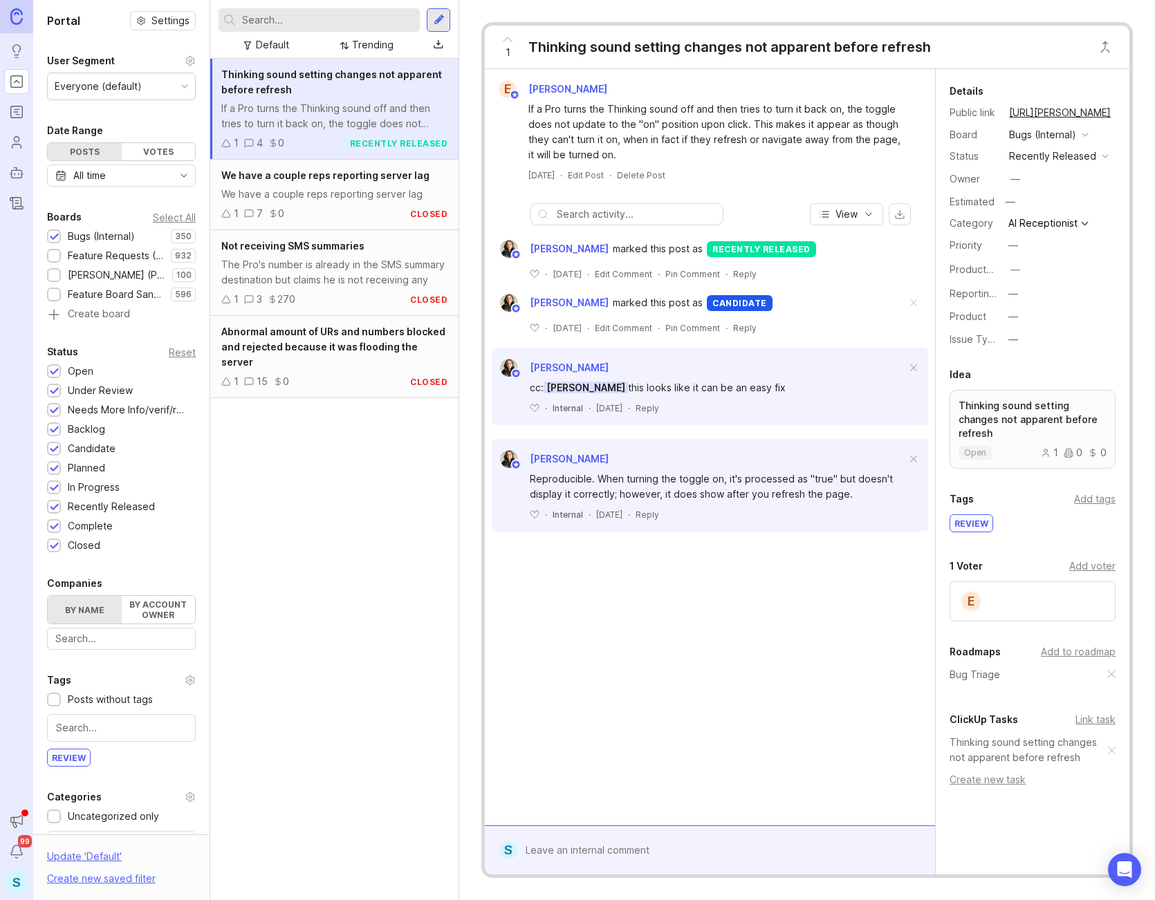
click at [128, 237] on div "Bugs (Internal)" at bounding box center [101, 236] width 67 height 15
click at [127, 257] on div "Feature Requests (Internal)" at bounding box center [116, 255] width 96 height 15
click at [128, 239] on div "Bugs (Internal)" at bounding box center [101, 236] width 67 height 15
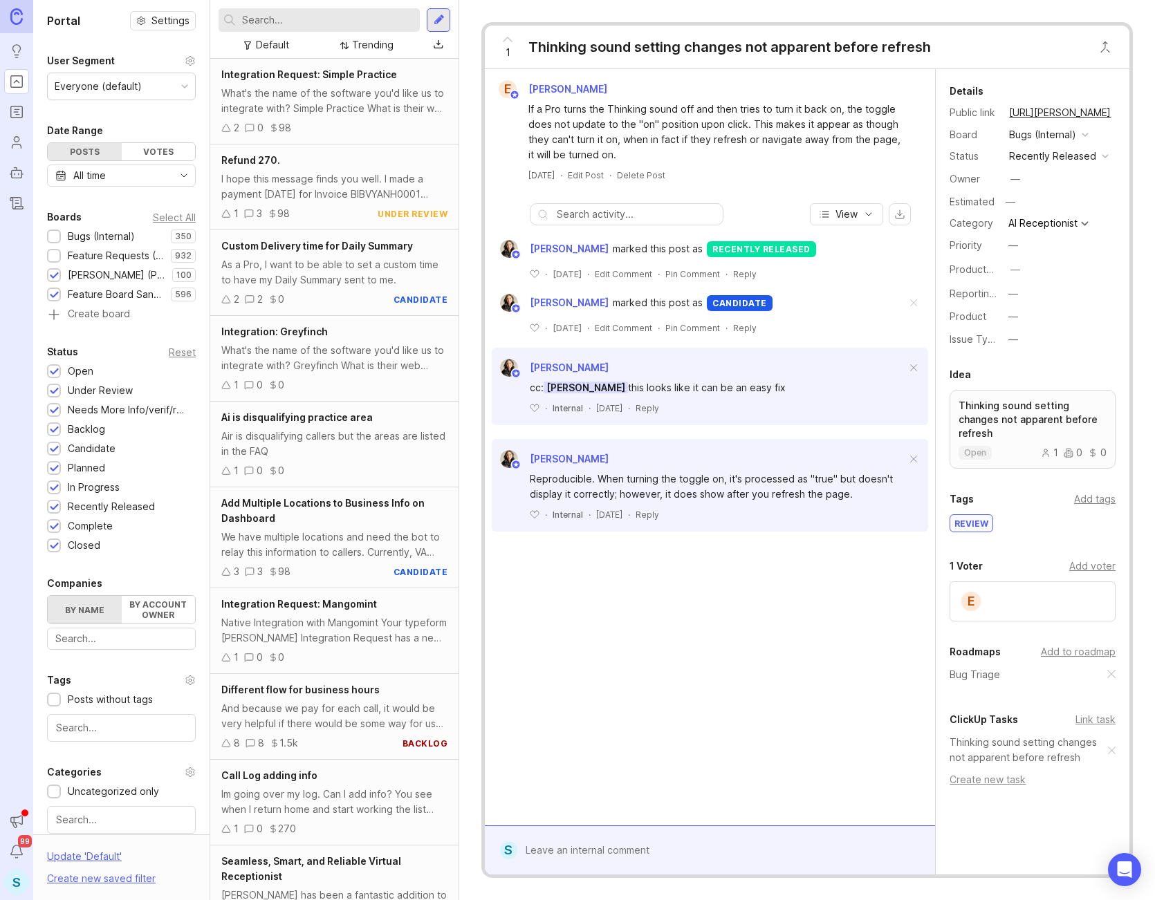
click at [173, 219] on div "Select All" at bounding box center [174, 218] width 43 height 8
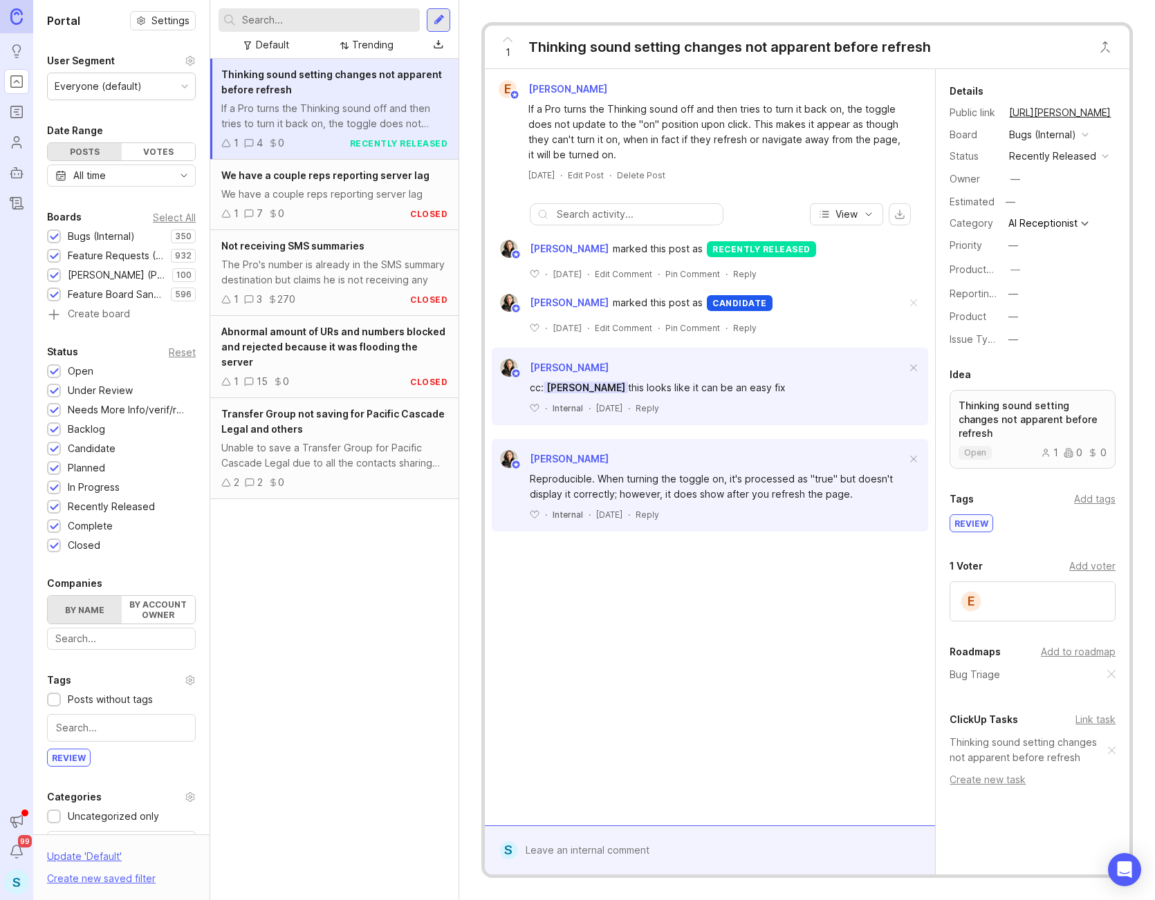
click at [85, 255] on div "Feature Requests (Internal)" at bounding box center [116, 255] width 96 height 15
click at [83, 272] on div "[PERSON_NAME] (Public)" at bounding box center [116, 275] width 97 height 15
click at [81, 292] on div "Feature Board Sandbox [DATE]" at bounding box center [116, 294] width 96 height 15
click at [81, 291] on div "Feature Board Sandbox [DATE]" at bounding box center [116, 294] width 96 height 15
click at [82, 270] on div "[PERSON_NAME] (Public)" at bounding box center [116, 275] width 97 height 15
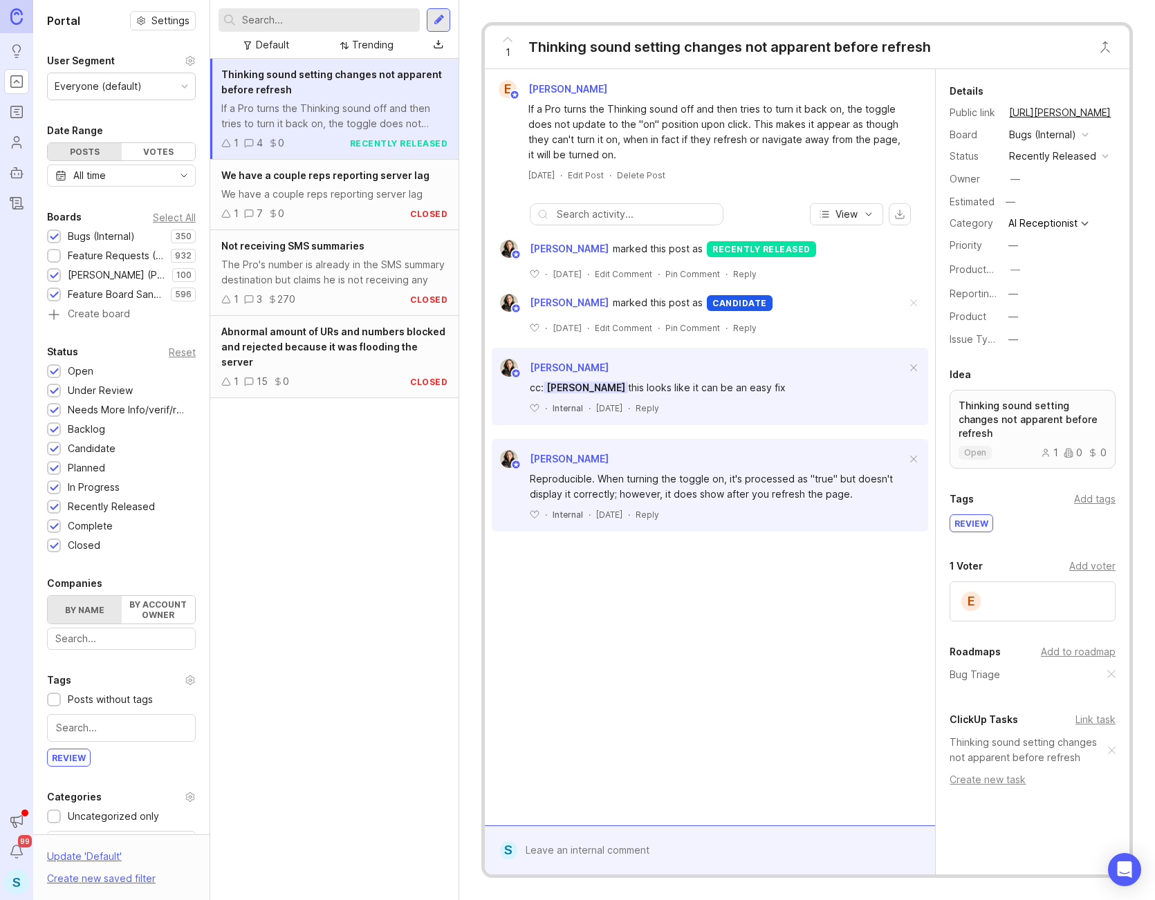
click at [83, 258] on div "Feature Requests (Internal)" at bounding box center [116, 255] width 96 height 15
click at [85, 235] on div "Bugs (Internal)" at bounding box center [101, 236] width 67 height 15
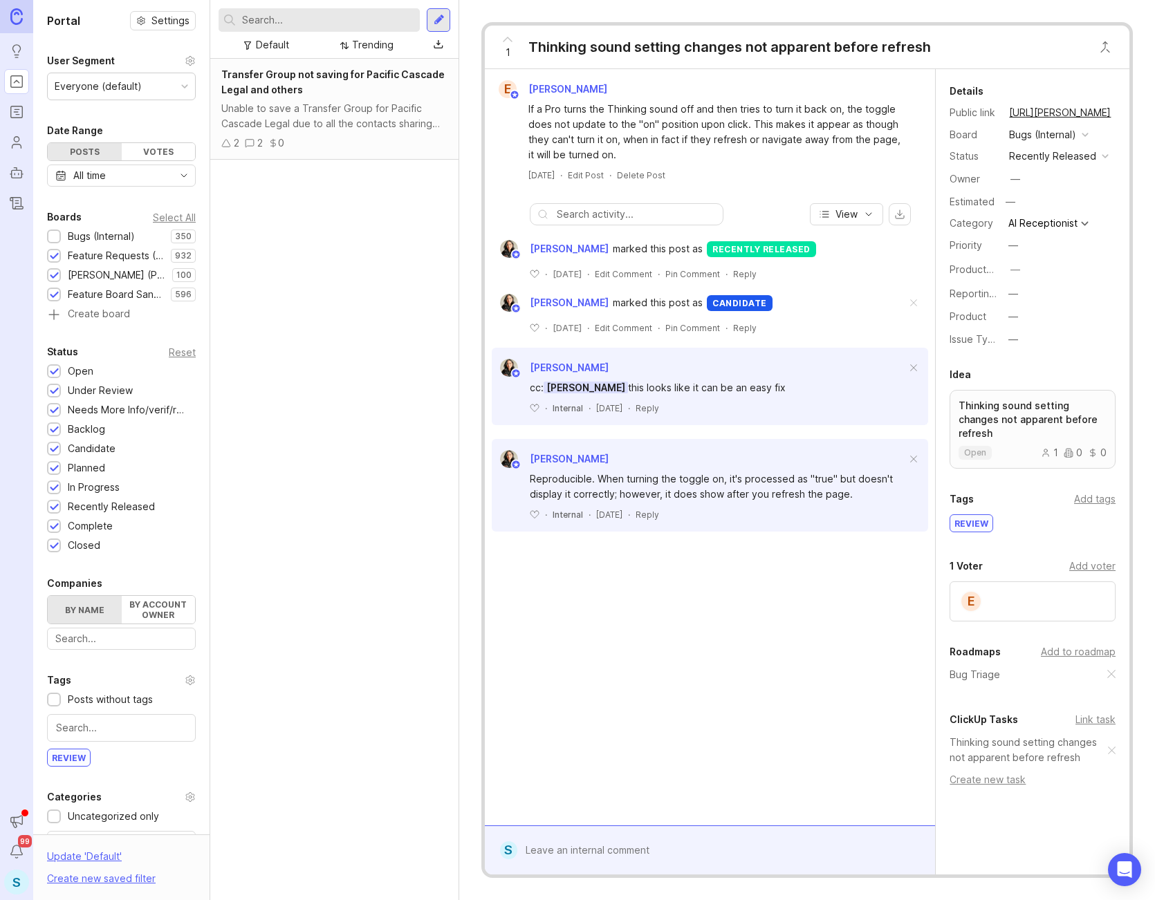
click at [331, 138] on div "2 2 0" at bounding box center [334, 143] width 226 height 15
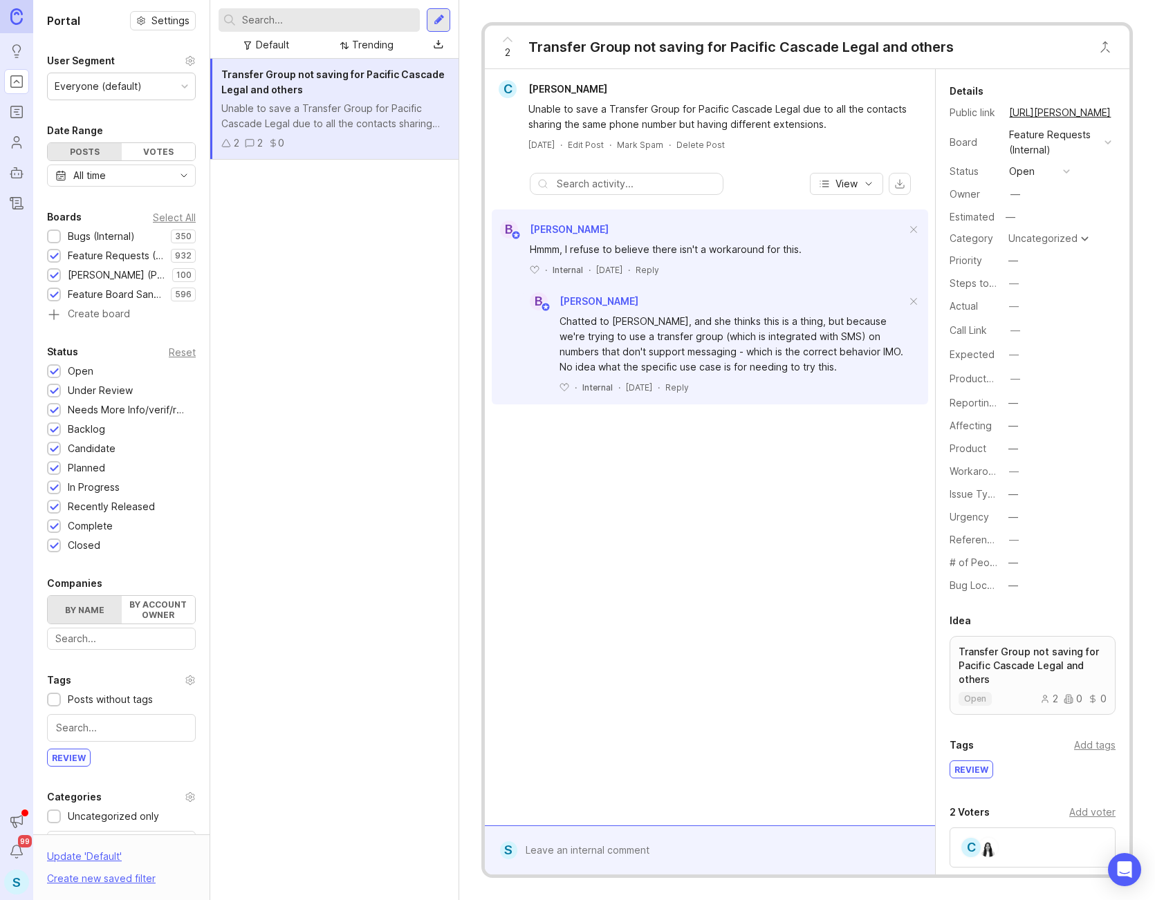
click at [88, 242] on div "Bugs (Internal)" at bounding box center [101, 236] width 67 height 15
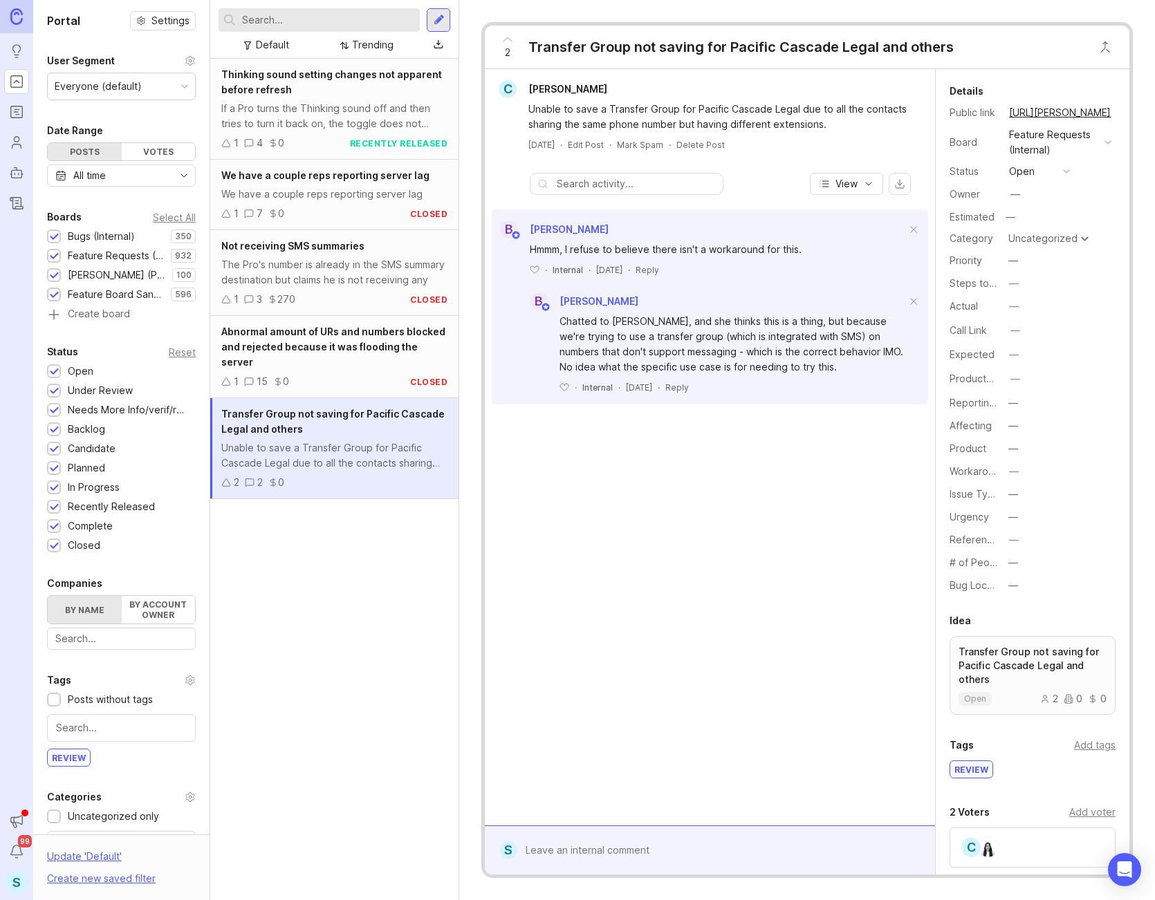
click at [335, 521] on div "Thinking sound setting changes not apparent before refresh If a Pro turns the T…" at bounding box center [334, 479] width 248 height 841
click at [310, 600] on div "Thinking sound setting changes not apparent before refresh If a Pro turns the T…" at bounding box center [334, 479] width 248 height 841
